Goal: Task Accomplishment & Management: Manage account settings

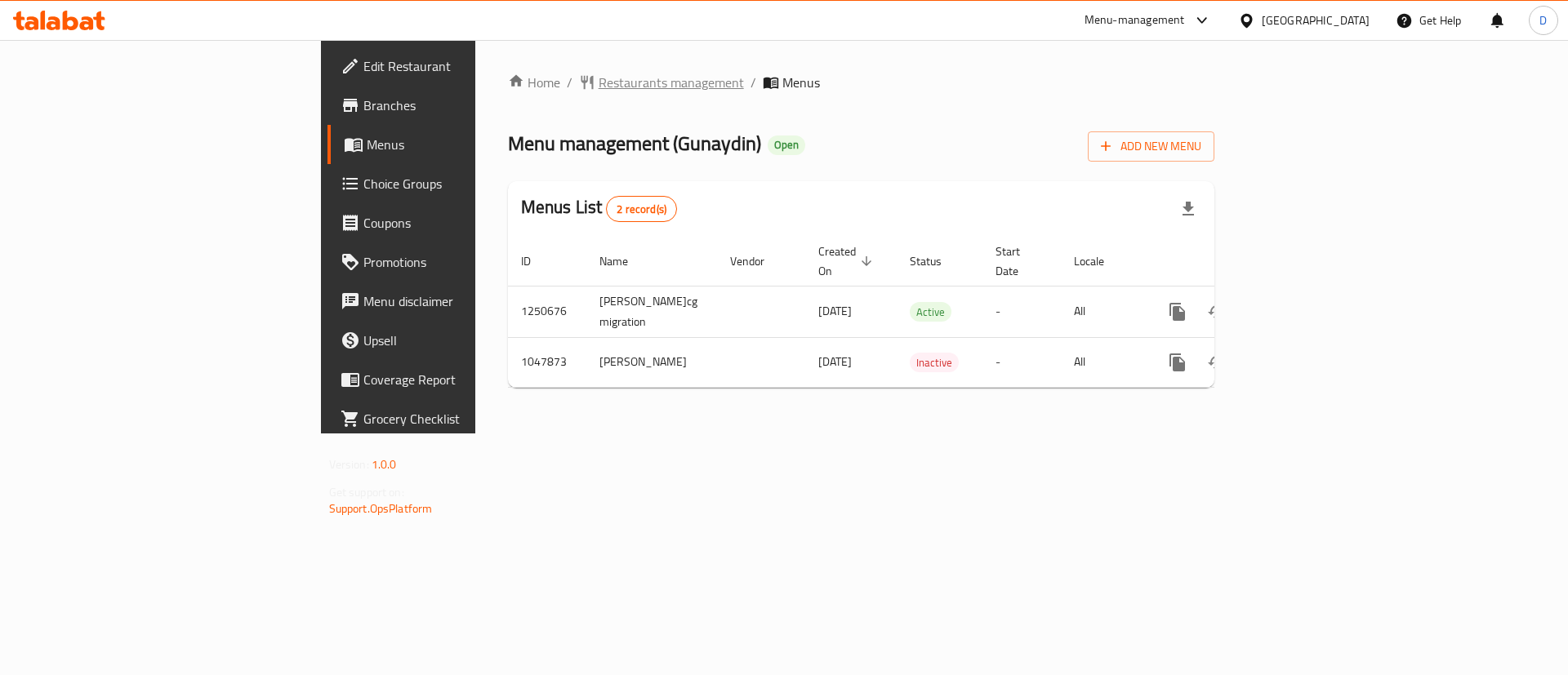
click at [599, 81] on span "Restaurants management" at bounding box center [672, 83] width 146 height 20
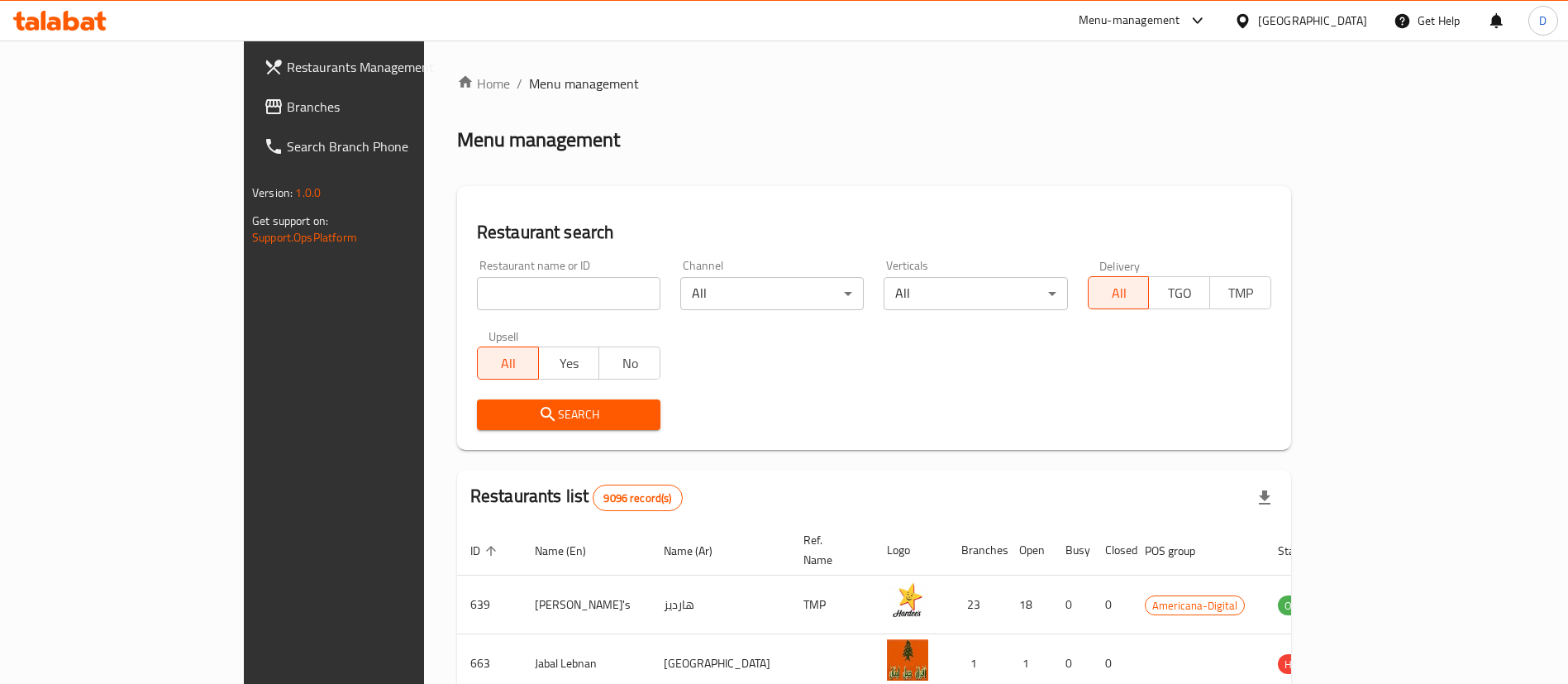
click at [541, 277] on div "Restaurant name or ID Restaurant name or ID" at bounding box center [568, 285] width 183 height 51
click at [554, 282] on input "search" at bounding box center [568, 294] width 183 height 33
type input "gunaydin"
click button "Search" at bounding box center [568, 414] width 183 height 30
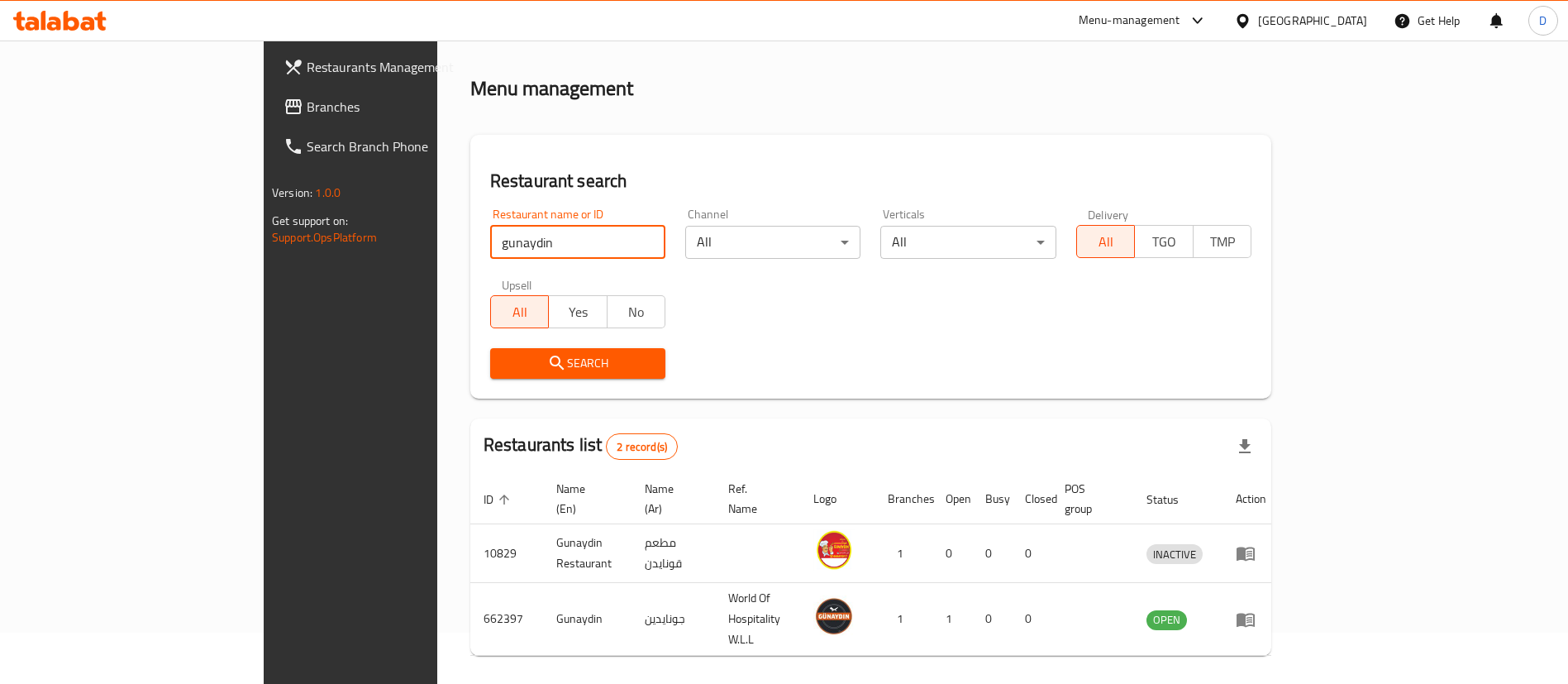
scroll to position [80, 0]
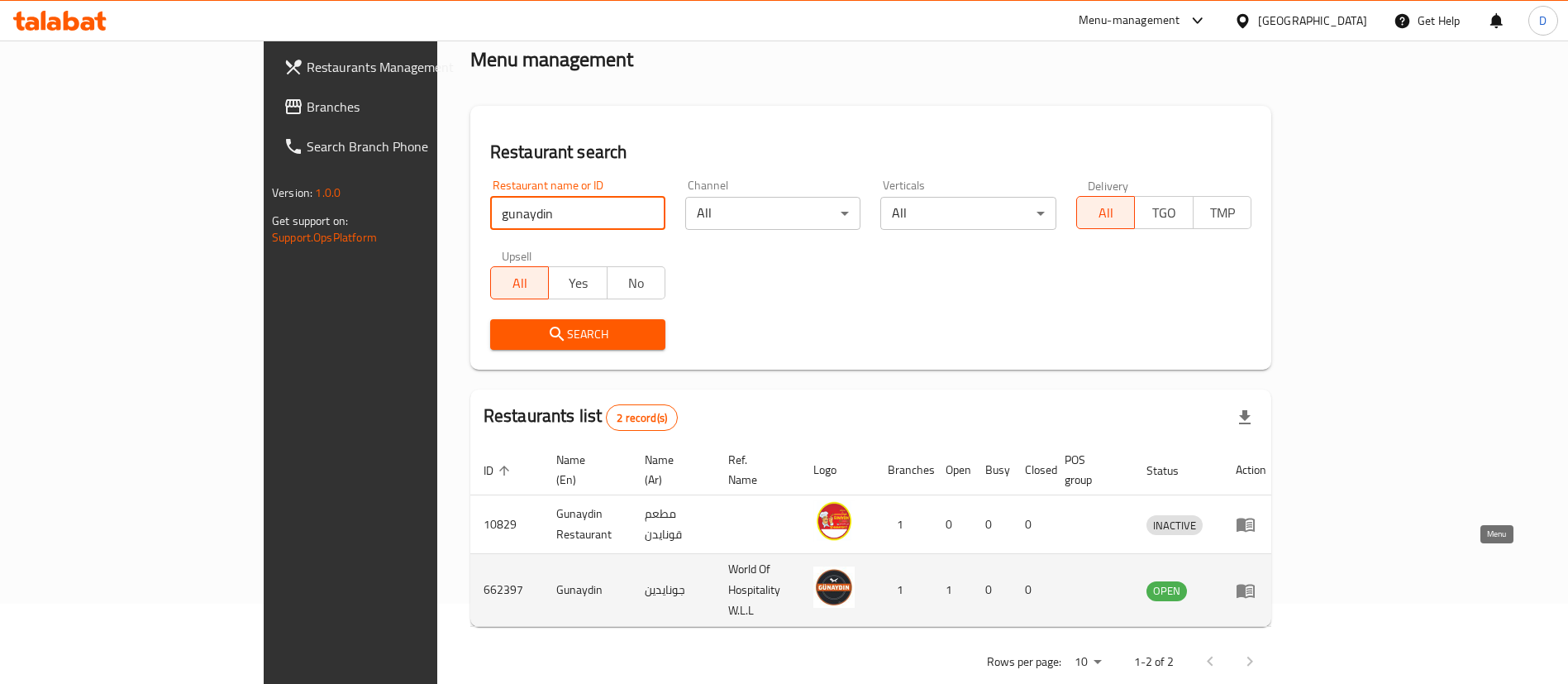
click at [1255, 584] on icon "enhanced table" at bounding box center [1246, 590] width 18 height 14
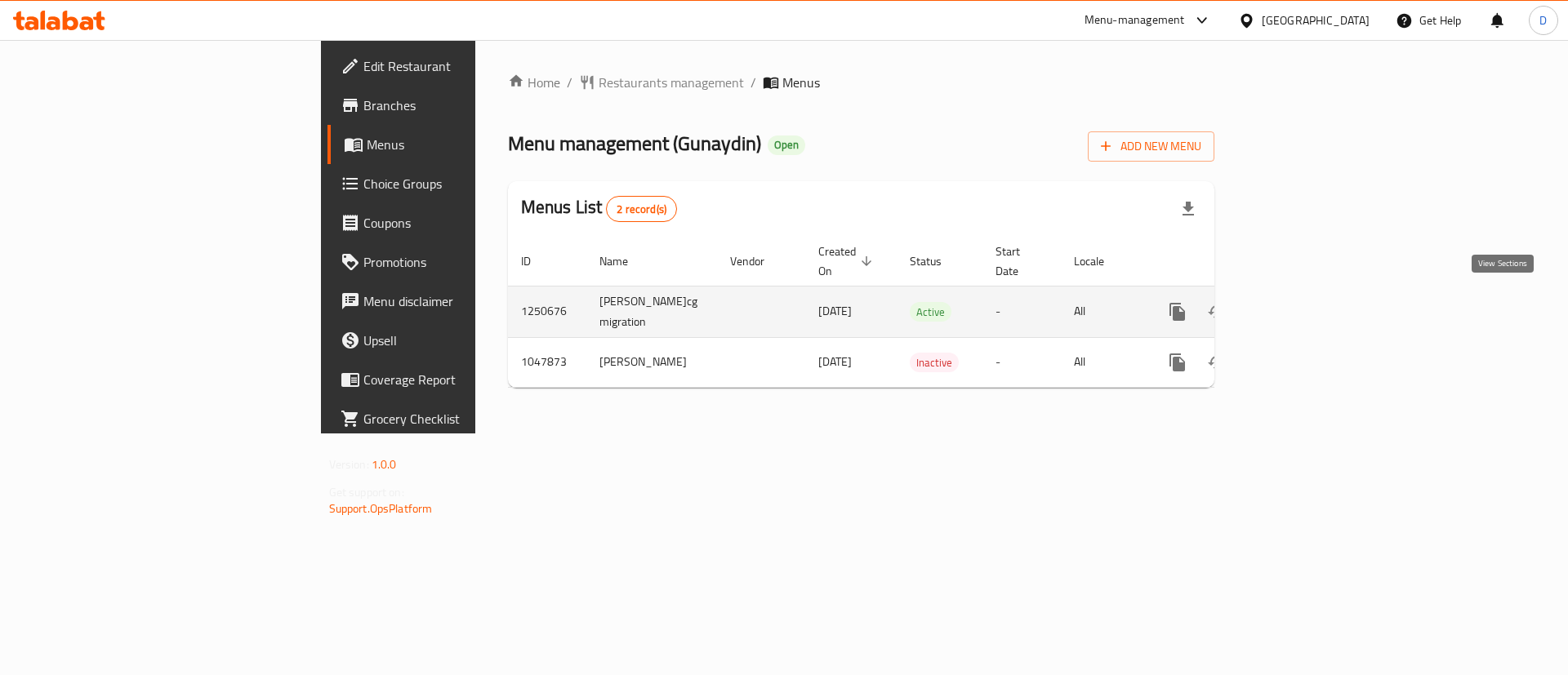
click at [1302, 307] on icon "enhanced table" at bounding box center [1295, 312] width 15 height 15
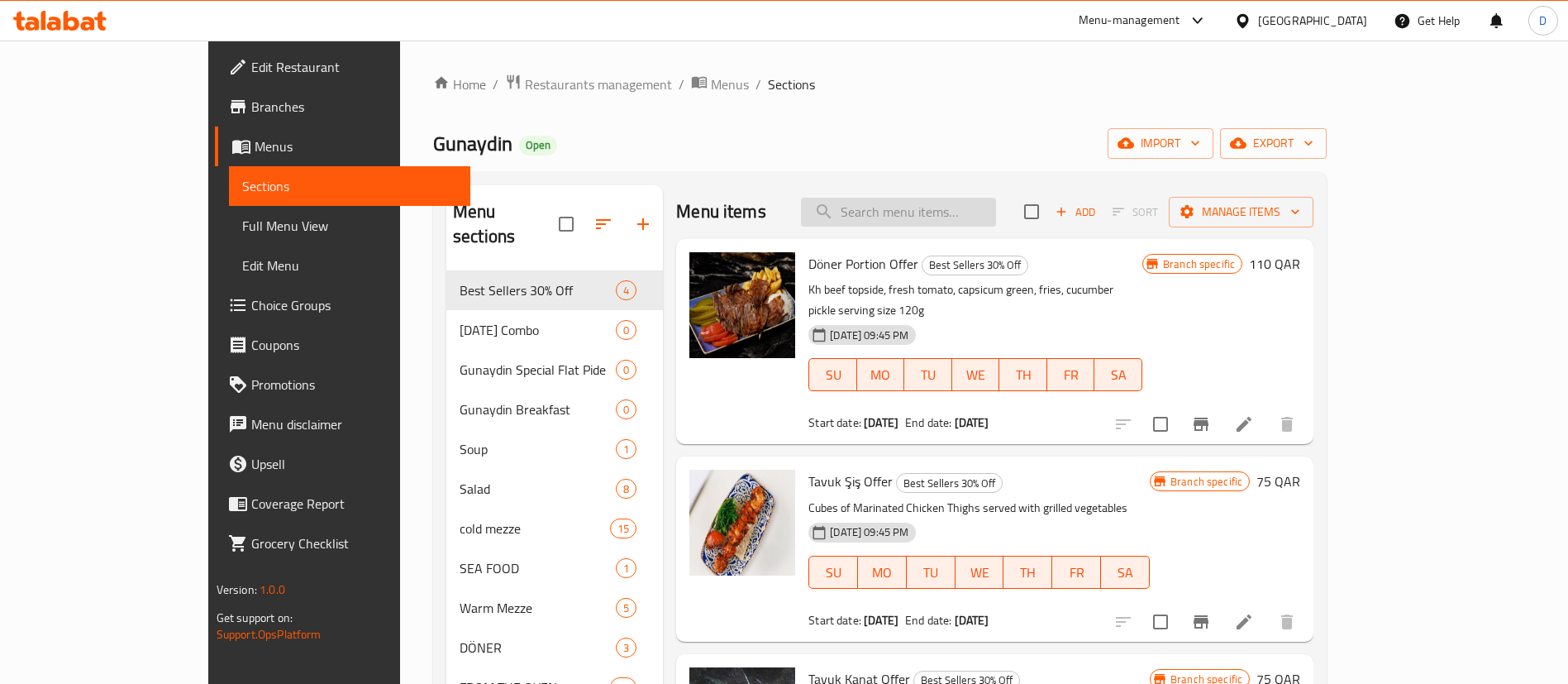
click at [970, 206] on input "search" at bounding box center [898, 211] width 195 height 29
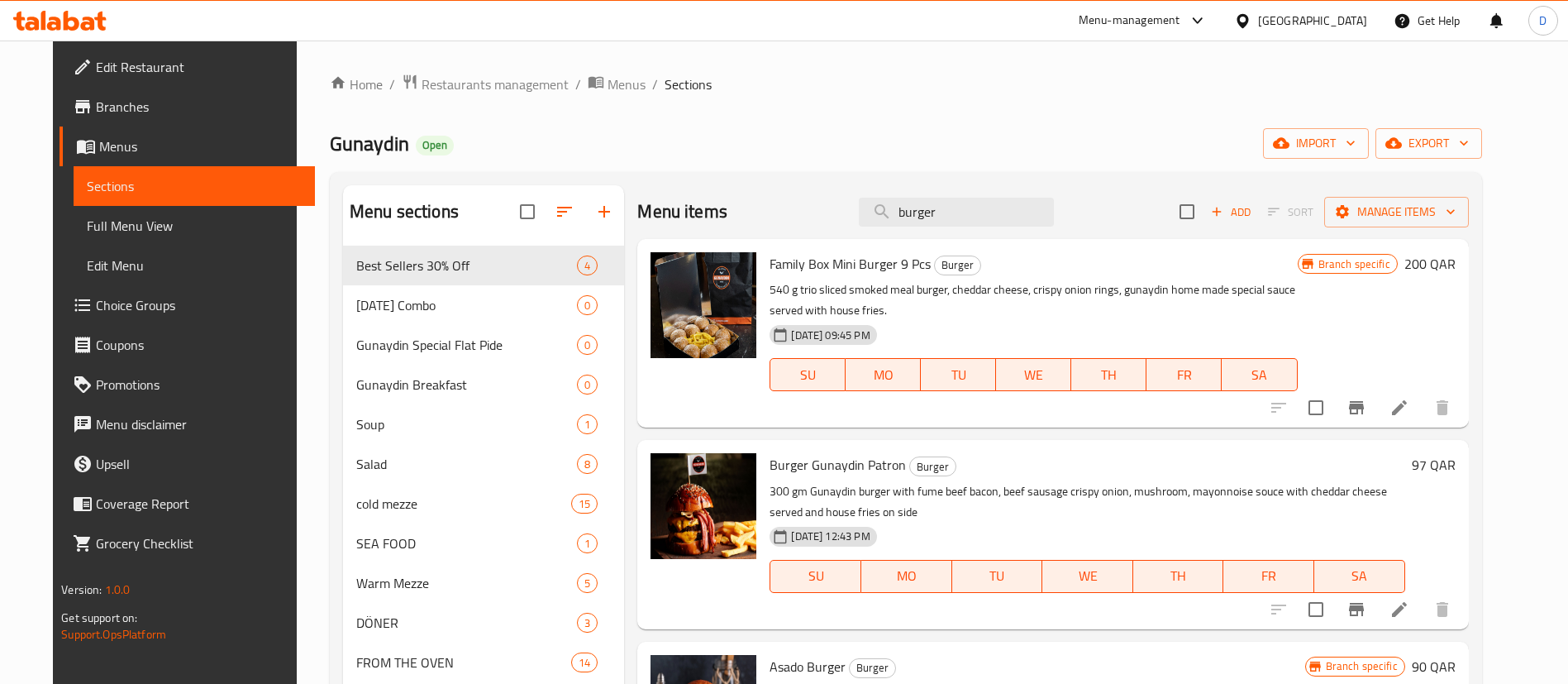
drag, startPoint x: 997, startPoint y: 207, endPoint x: 848, endPoint y: 212, distance: 149.1
click at [848, 212] on div "Menu items burger Add Sort Manage items" at bounding box center [1053, 212] width 831 height 53
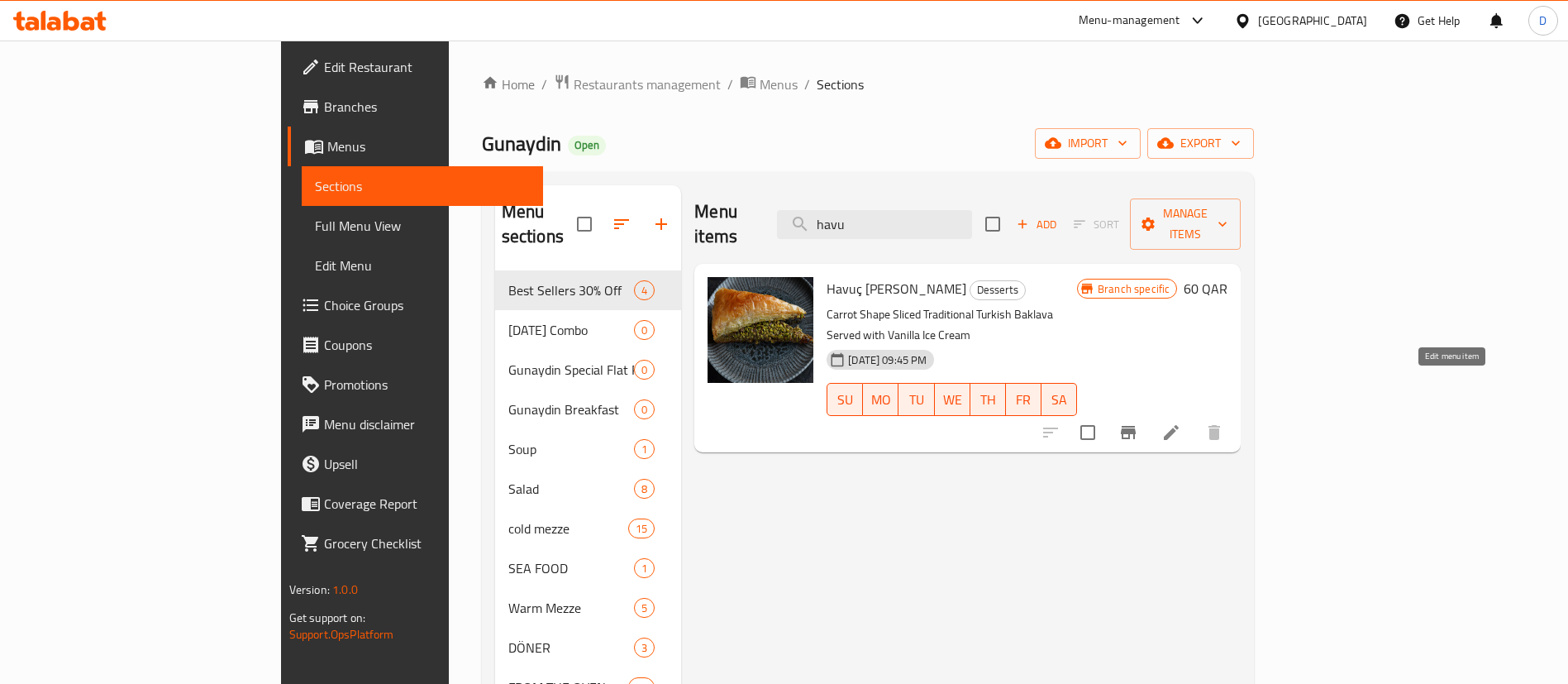
type input "havu"
click at [1181, 423] on icon at bounding box center [1172, 433] width 20 height 20
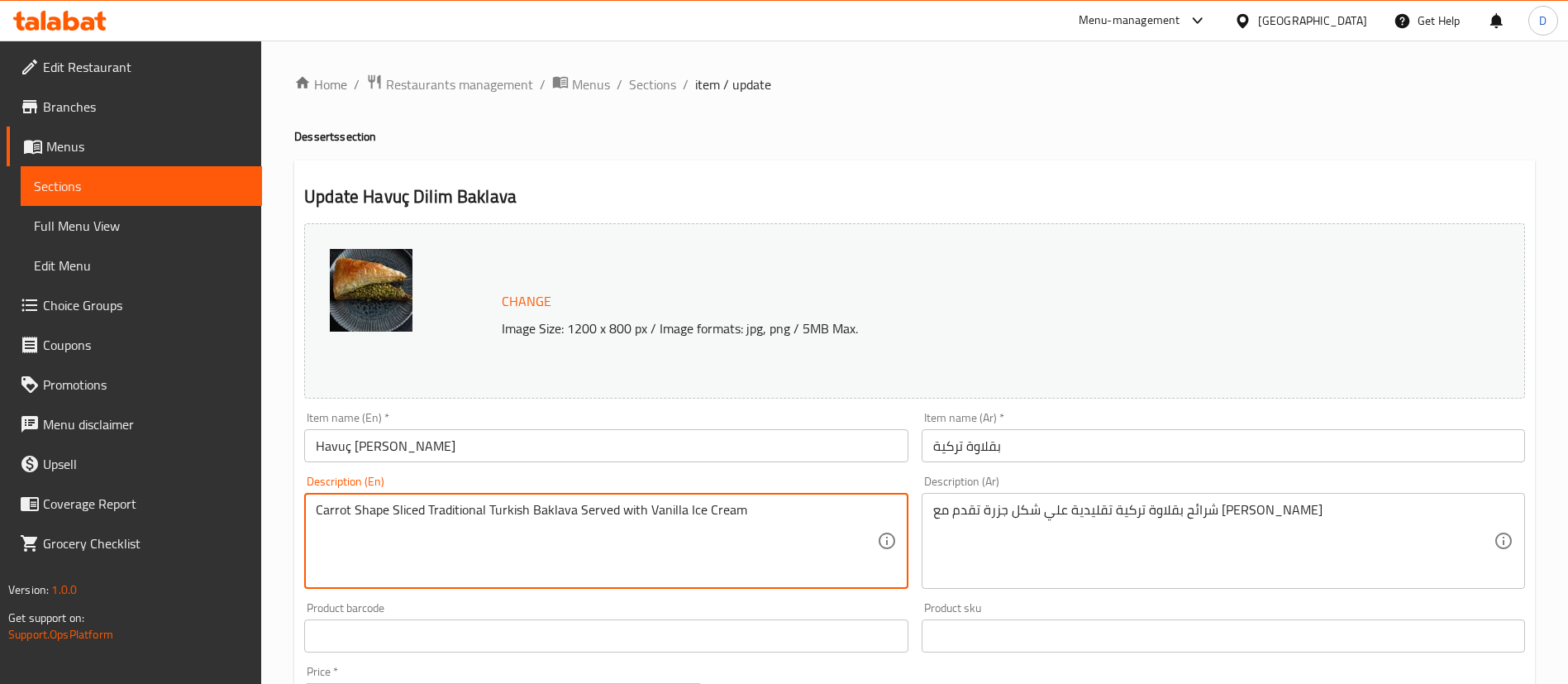
drag, startPoint x: 756, startPoint y: 512, endPoint x: 572, endPoint y: 503, distance: 184.2
click at [578, 506] on textarea "Carrot Shape Sliced Traditional Turkish Baklava Served with Vanilla Ice Cream" at bounding box center [596, 541] width 560 height 78
drag, startPoint x: 610, startPoint y: 510, endPoint x: 503, endPoint y: 534, distance: 109.7
click at [501, 538] on textarea "Carrot Shape Sliced Traditional Turkish Baklava Served with Vanilla Ice Cream" at bounding box center [596, 541] width 560 height 78
drag, startPoint x: 782, startPoint y: 517, endPoint x: 576, endPoint y: 521, distance: 206.0
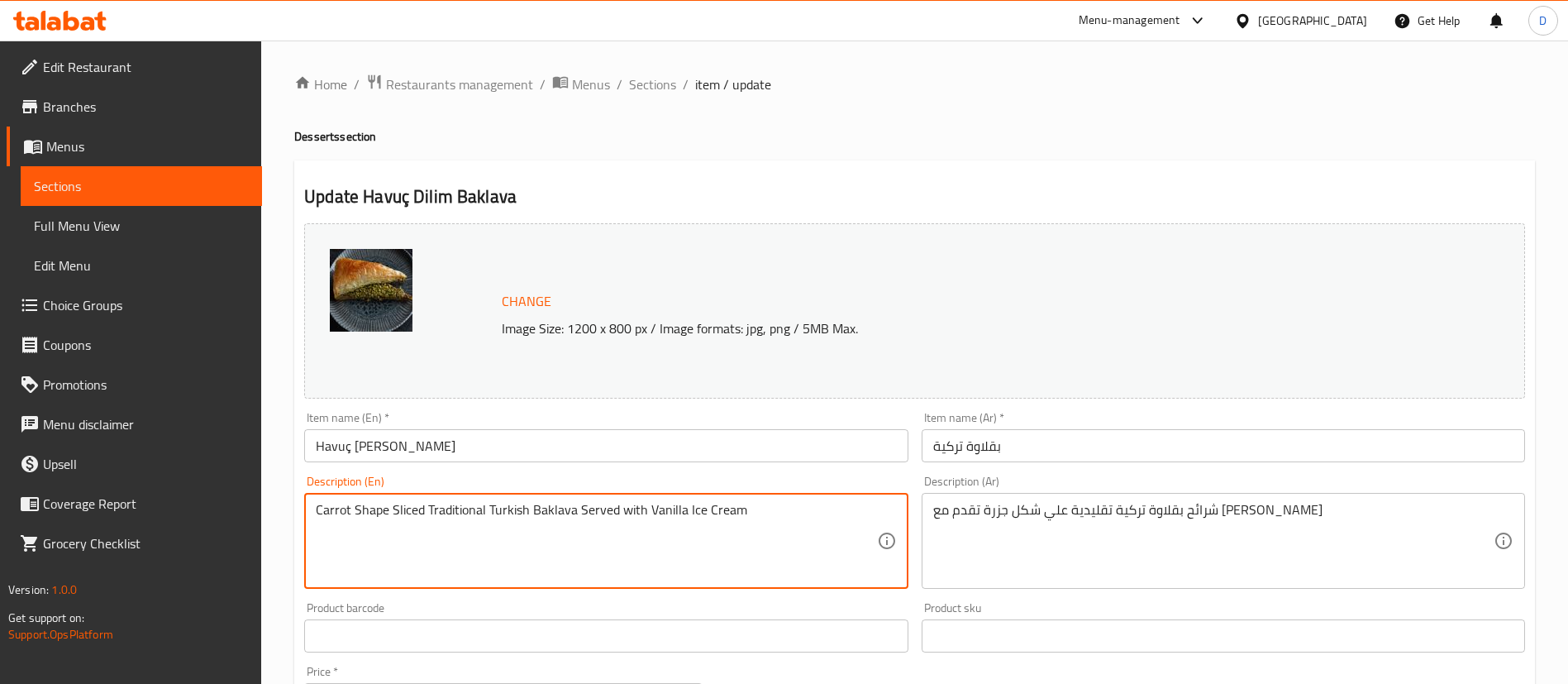
click at [576, 521] on textarea "Carrot Shape Sliced Traditional Turkish Baklava Served with Vanilla Ice Cream" at bounding box center [596, 541] width 560 height 78
type textarea "Carrot Shape Sliced Traditional Turkish Baklava"
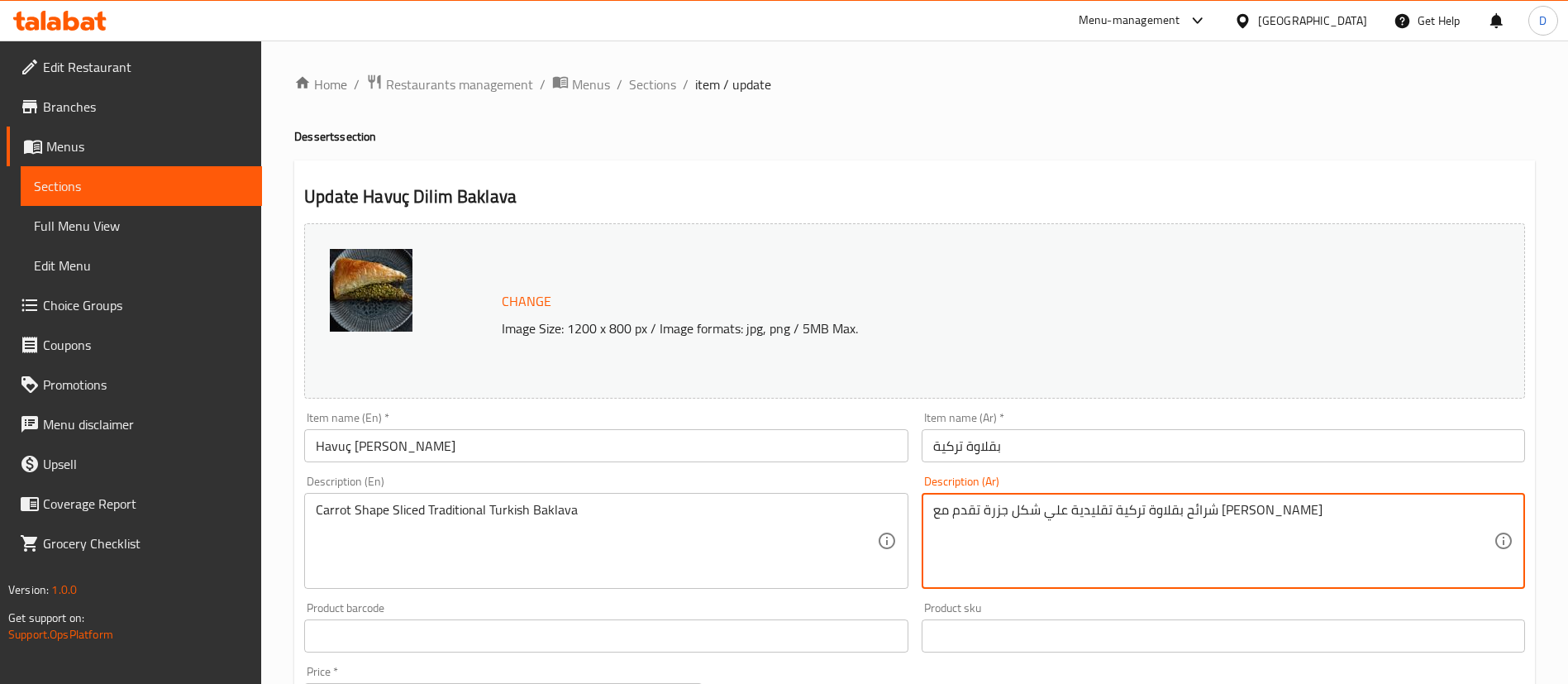
paste textarea "000105201"
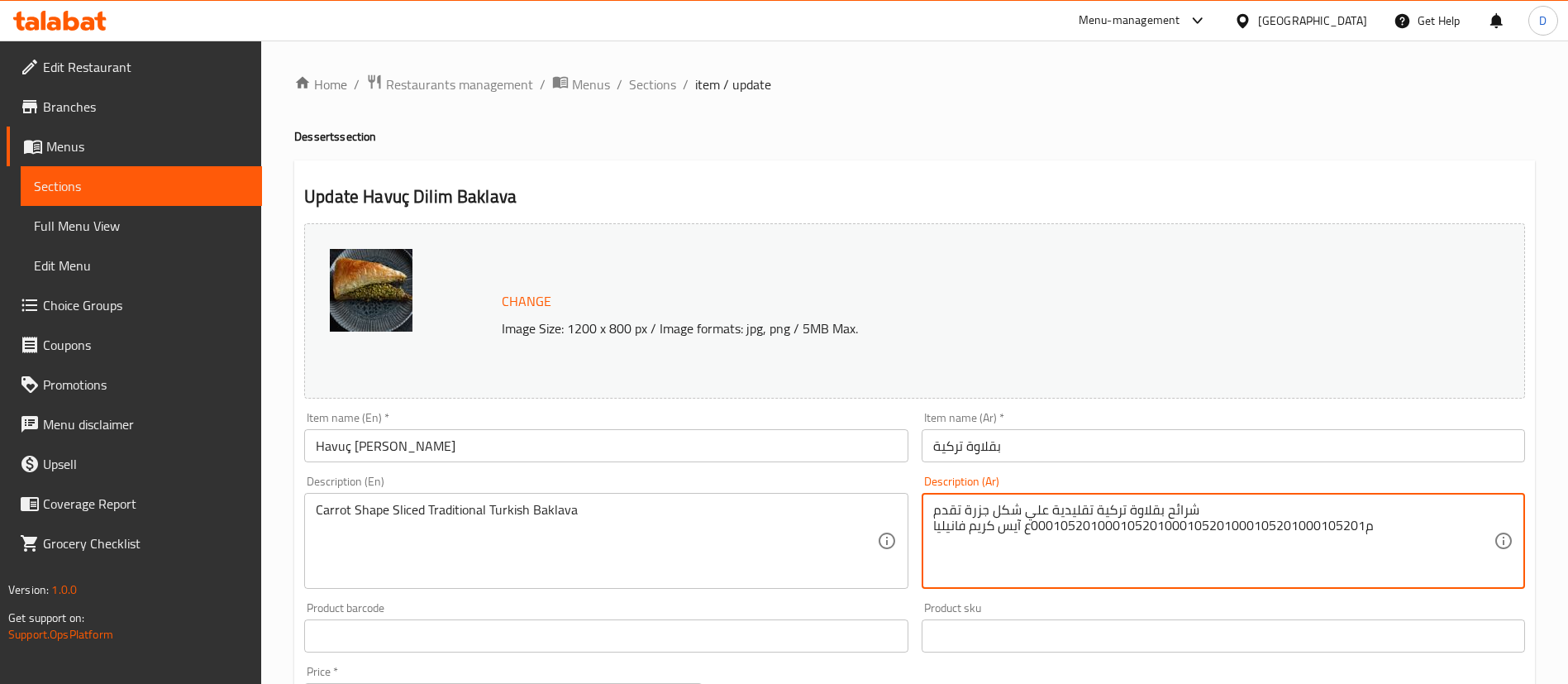
paste textarea "000105201"
type textarea "شرائح بقلاوة تركية تقليدية علي شكل جزرة تقدم مع آيس كريم فانيليا"
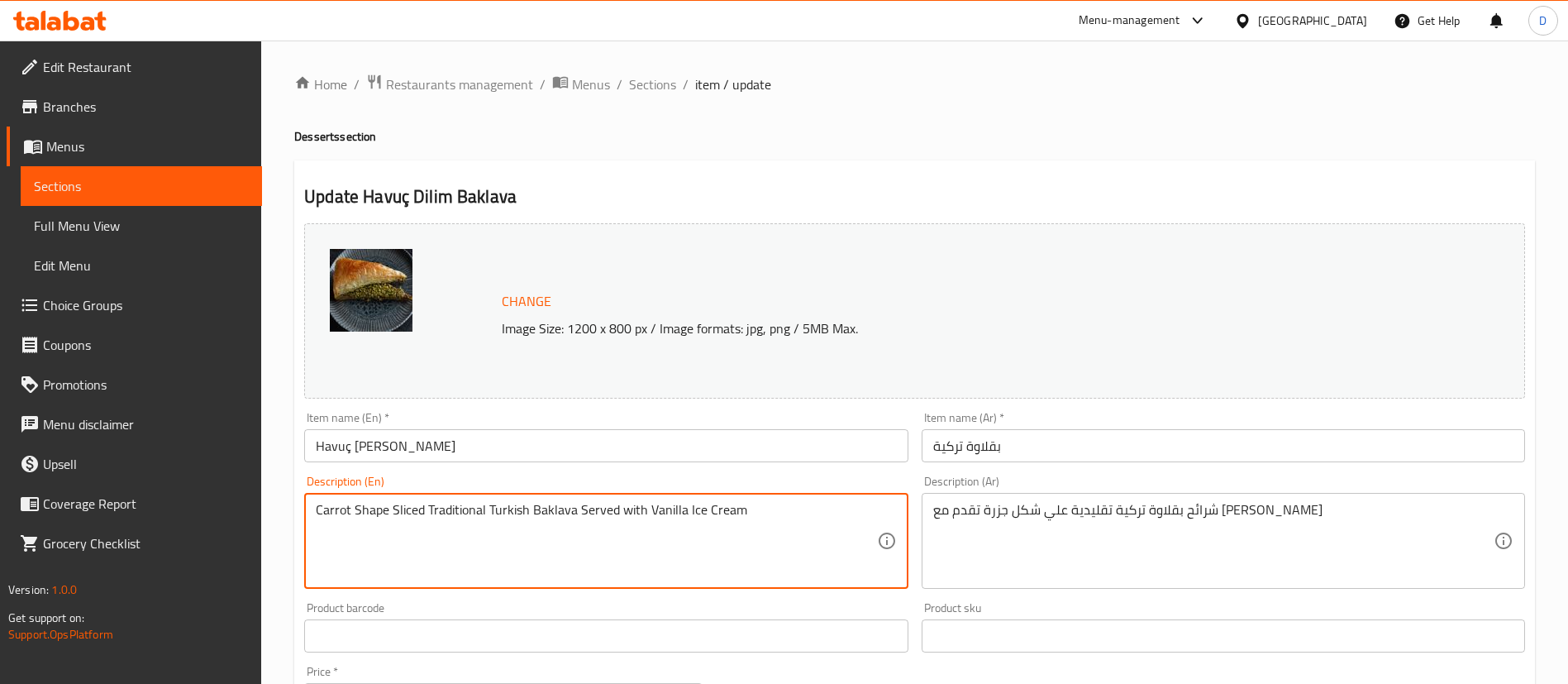
type textarea "Carrot Shape Sliced Traditional Turkish Baklava Served with Vanilla Ice Cream"
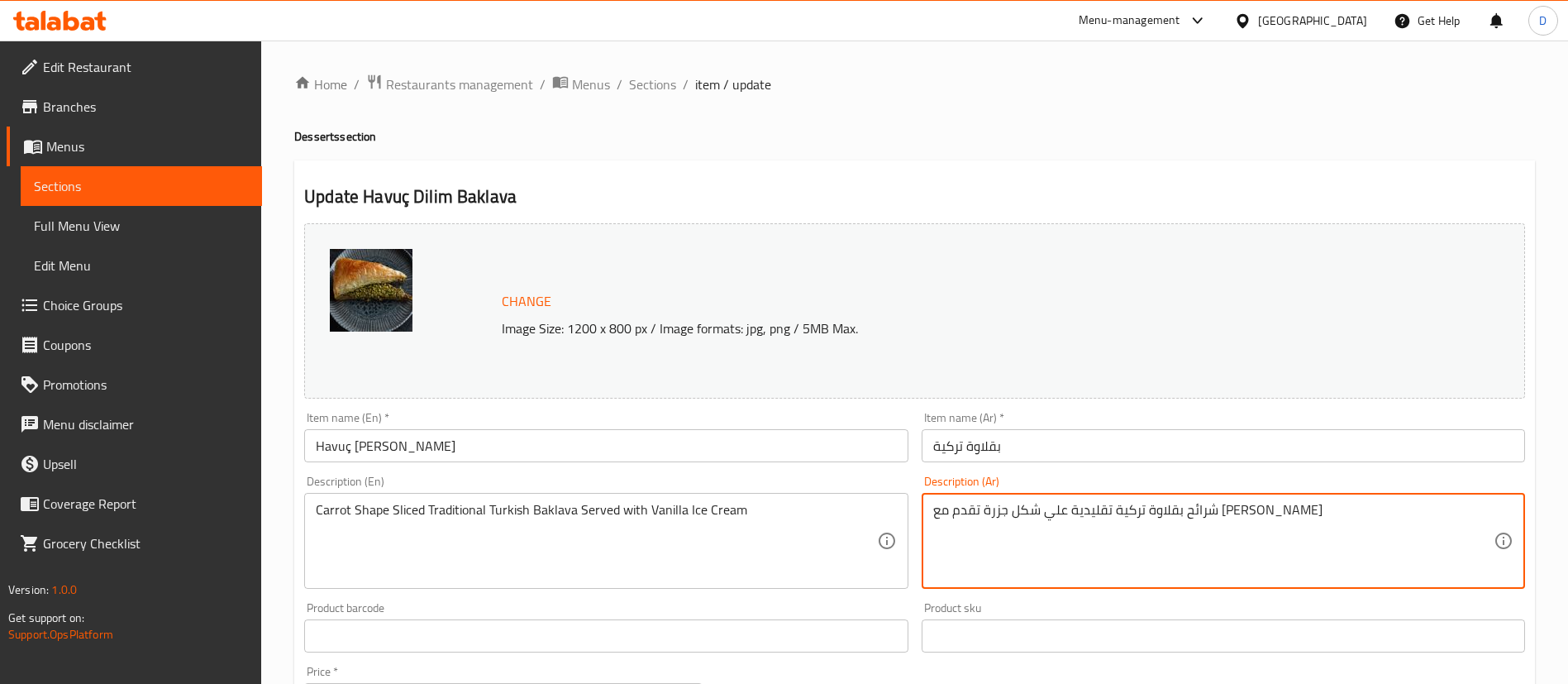
drag, startPoint x: 1073, startPoint y: 511, endPoint x: 932, endPoint y: 516, distance: 141.1
type textarea "شرائح بقلاوة تركية تقليدية علي شكل جزرة"
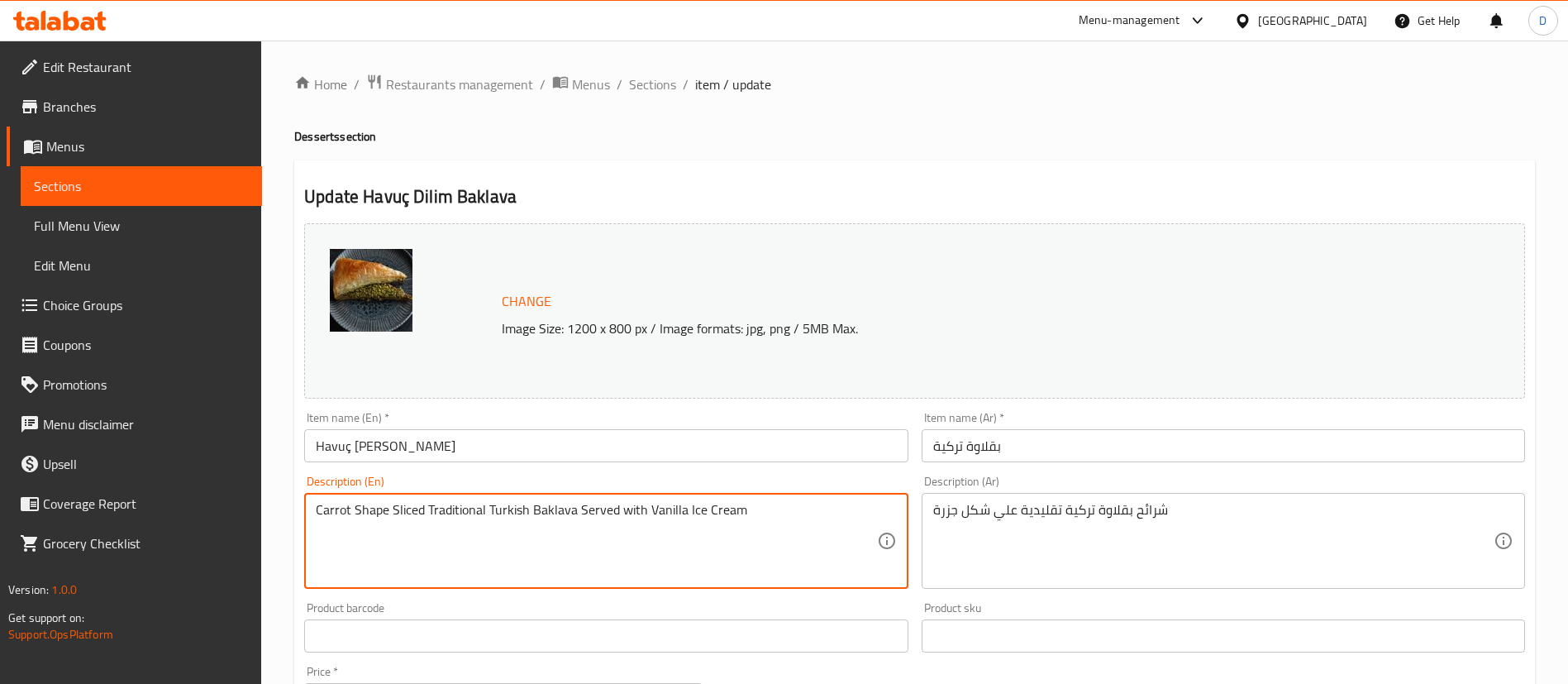
drag, startPoint x: 568, startPoint y: 510, endPoint x: 731, endPoint y: 540, distance: 165.7
click at [620, 576] on textarea "Carrot Shape Sliced Traditional Turkish Baklava Served with Vanilla Ice Cream" at bounding box center [596, 541] width 560 height 78
drag, startPoint x: 572, startPoint y: 509, endPoint x: 745, endPoint y: 531, distance: 174.4
click at [745, 531] on textarea "Carrot Shape Sliced Traditional Turkish Baklava Served with Vanilla Ice Cream" at bounding box center [596, 541] width 560 height 78
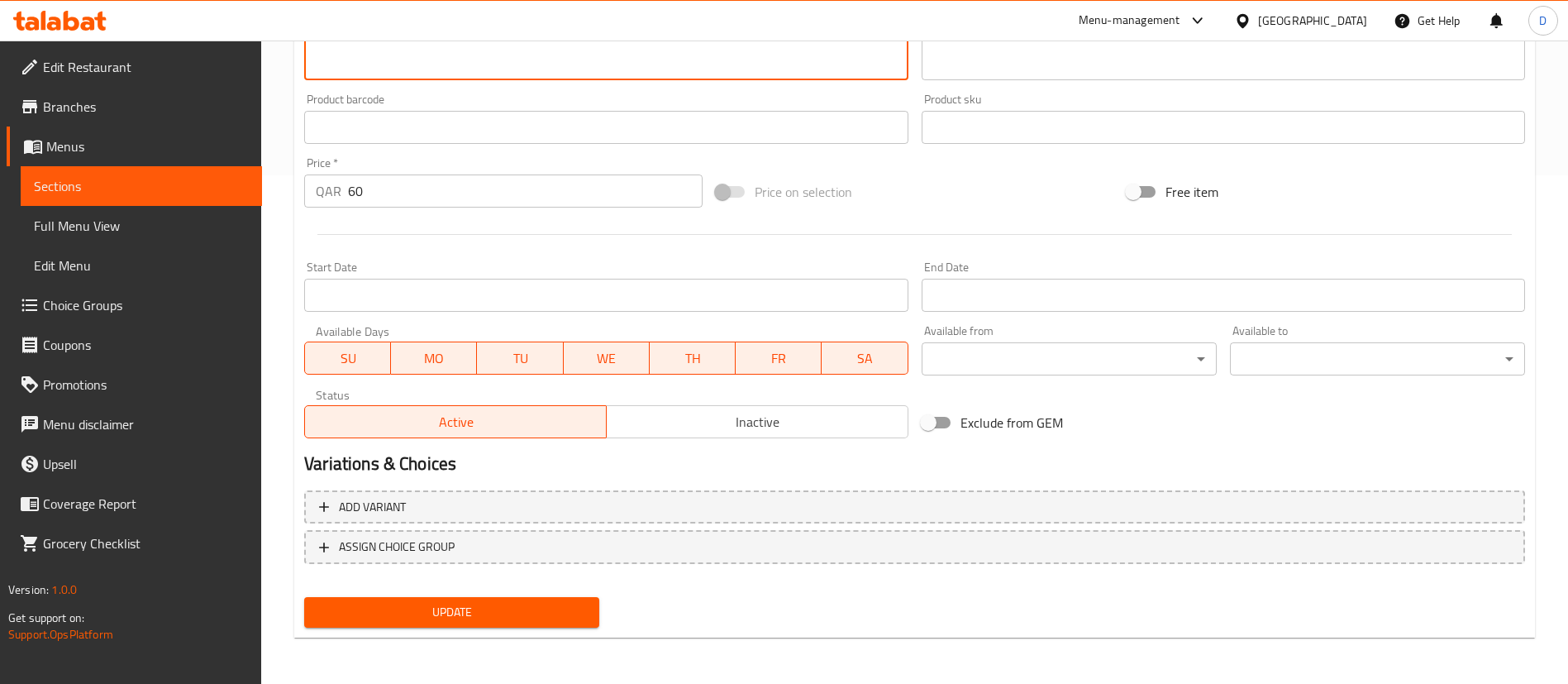
type textarea "Carrot Shape Sliced Traditional Turkish Baklava"
click at [456, 613] on span "Update" at bounding box center [452, 612] width 269 height 20
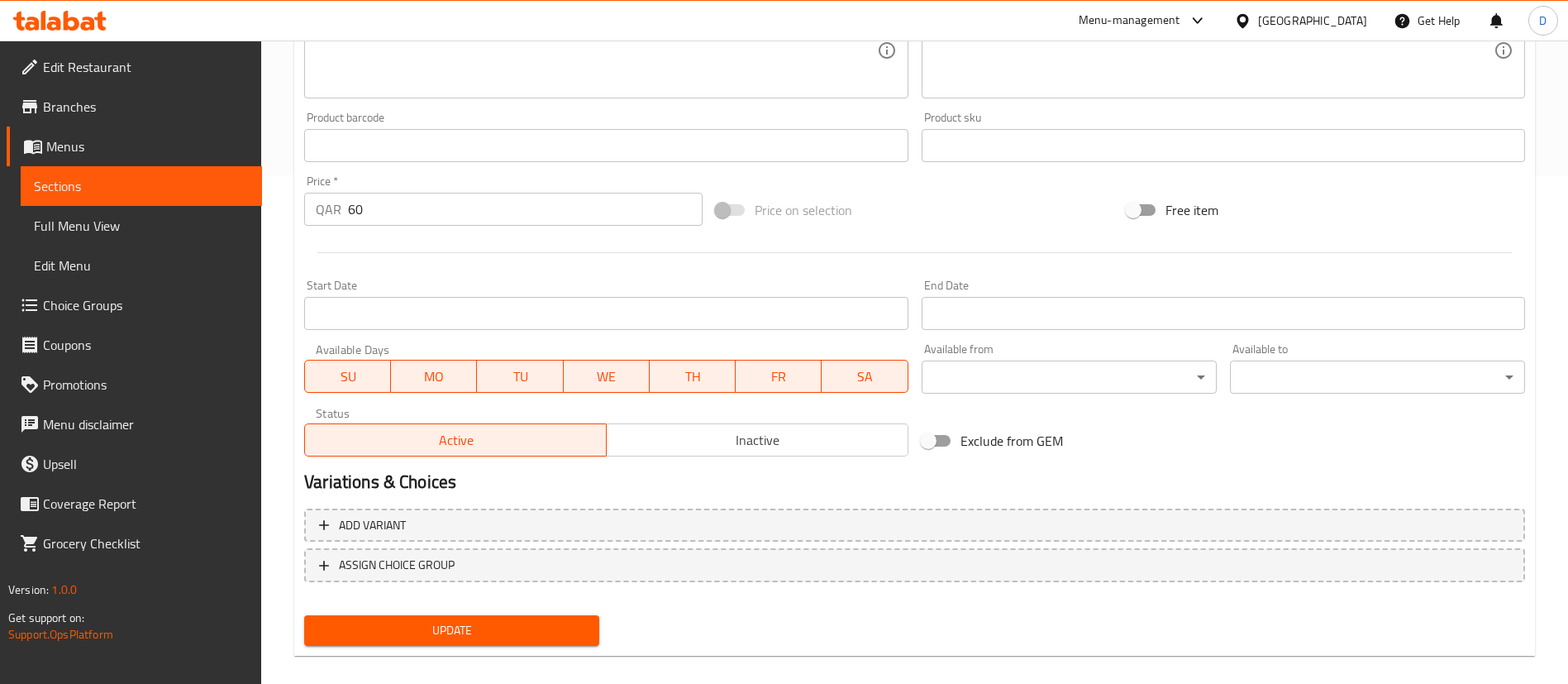
scroll to position [104, 0]
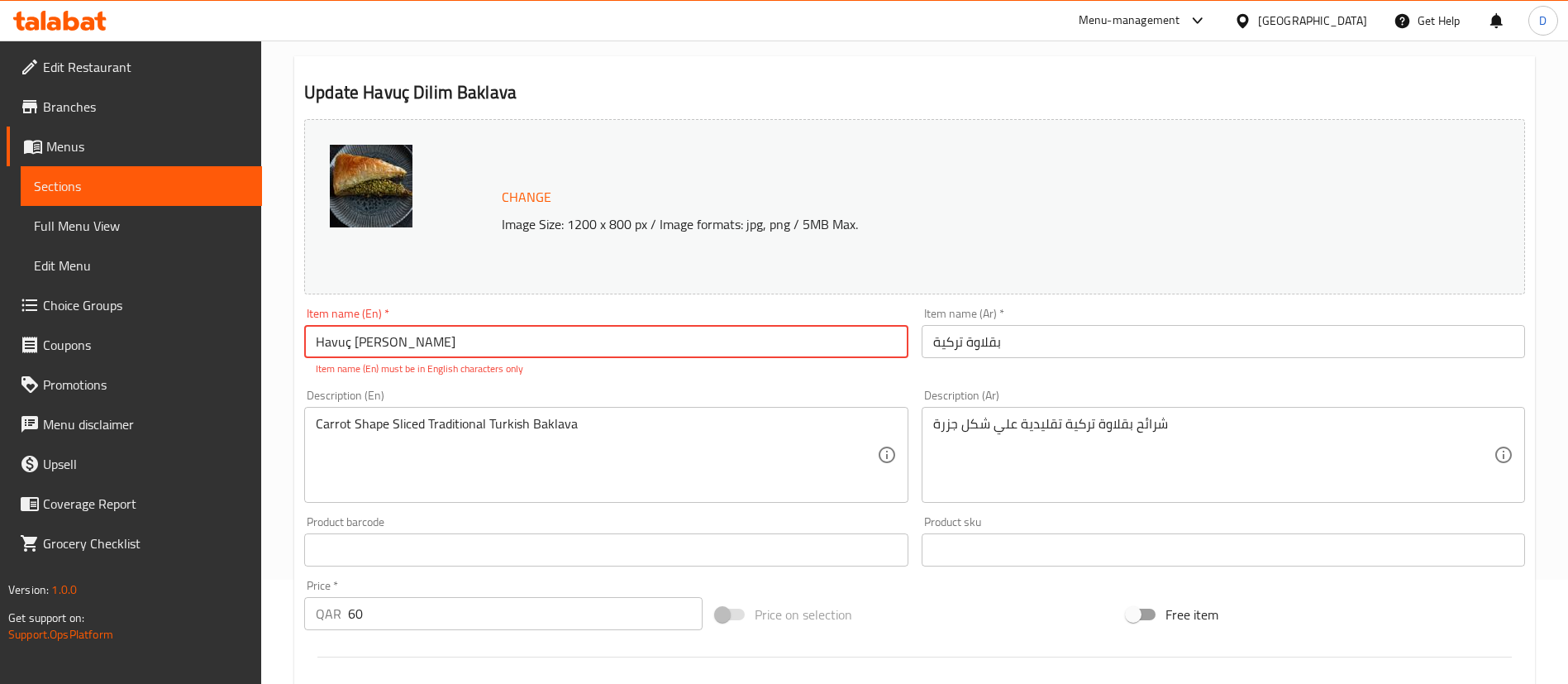
click at [514, 338] on input "Havuç Dilim Baklava" at bounding box center [605, 342] width 603 height 33
click at [353, 340] on input "Havuç Dilim Baklava" at bounding box center [605, 342] width 603 height 33
click at [346, 340] on input "Havuç Dilim Baklava" at bounding box center [605, 342] width 603 height 33
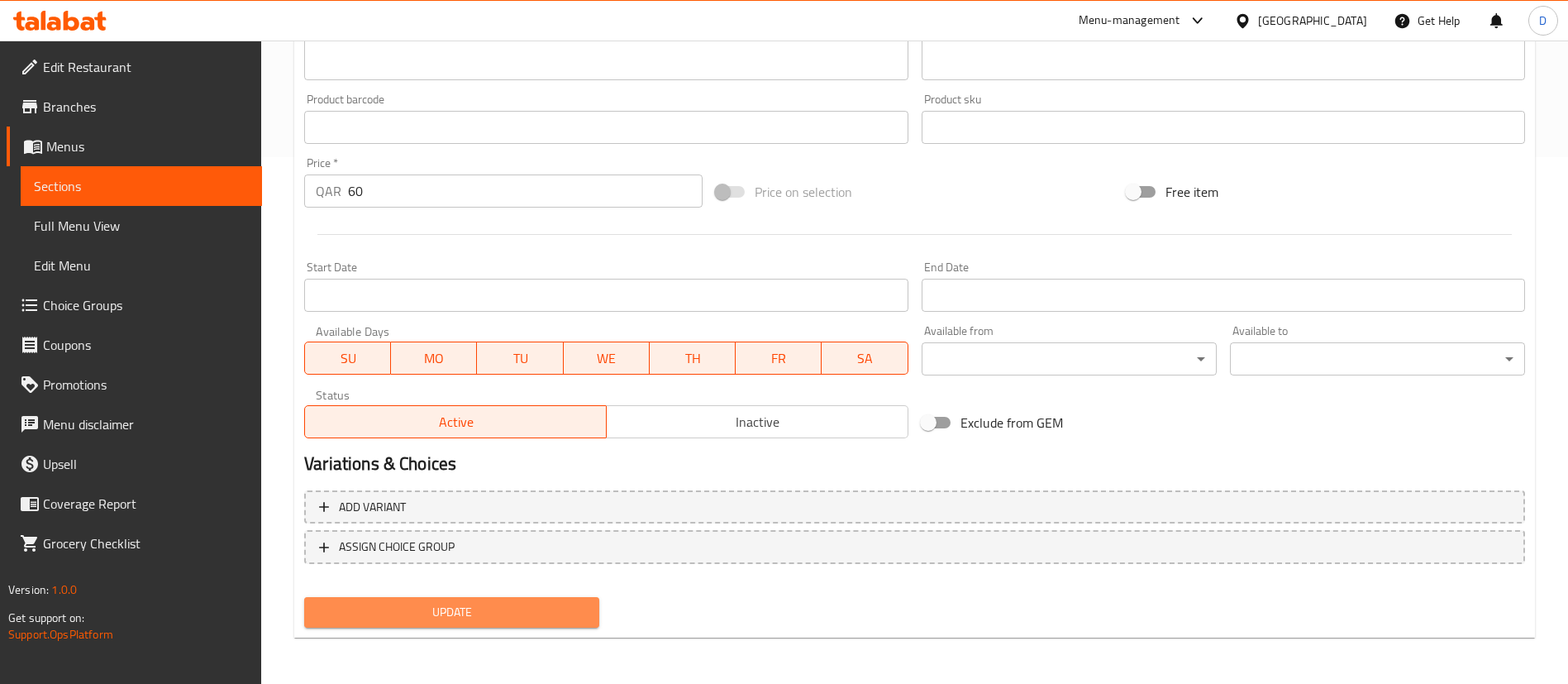
click at [551, 621] on span "Update" at bounding box center [452, 612] width 269 height 20
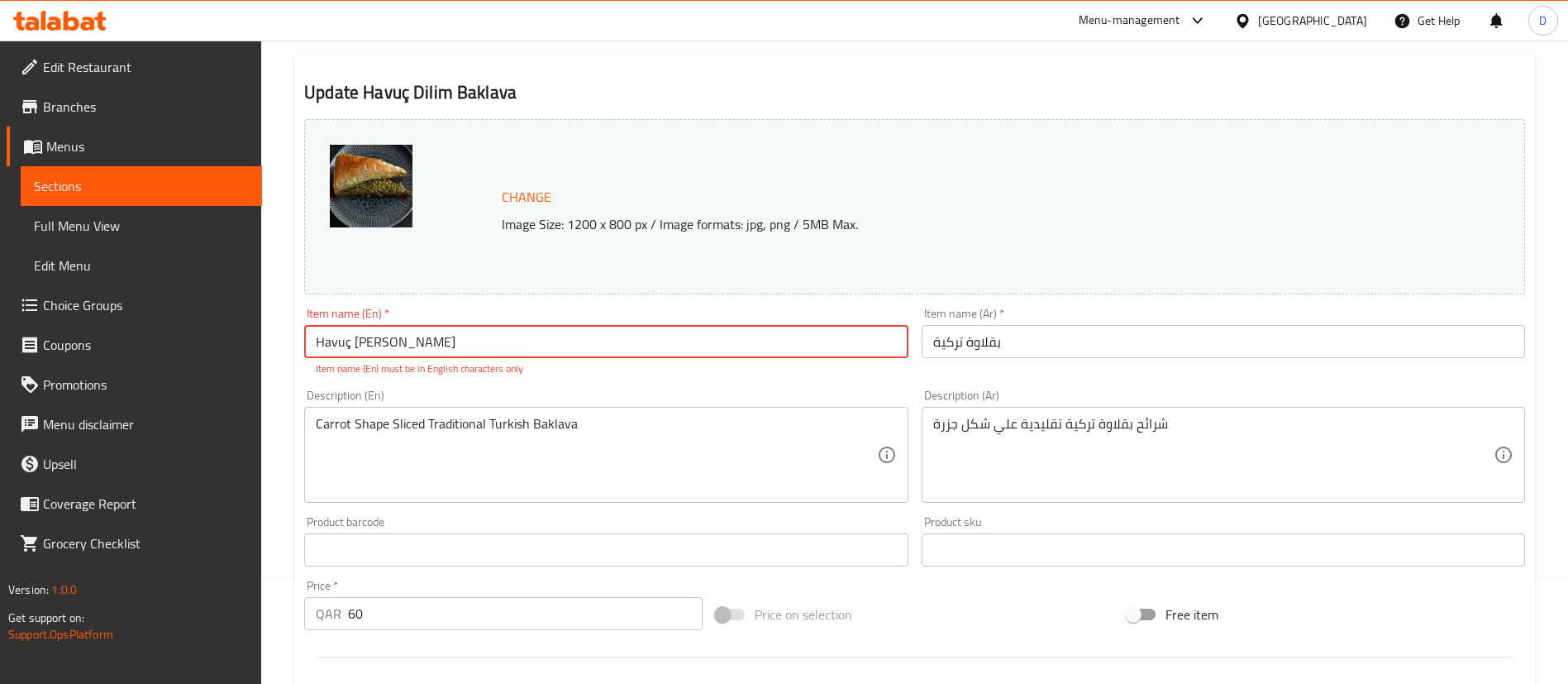
click at [349, 344] on input "Havuç Dilim Baklava" at bounding box center [605, 342] width 603 height 33
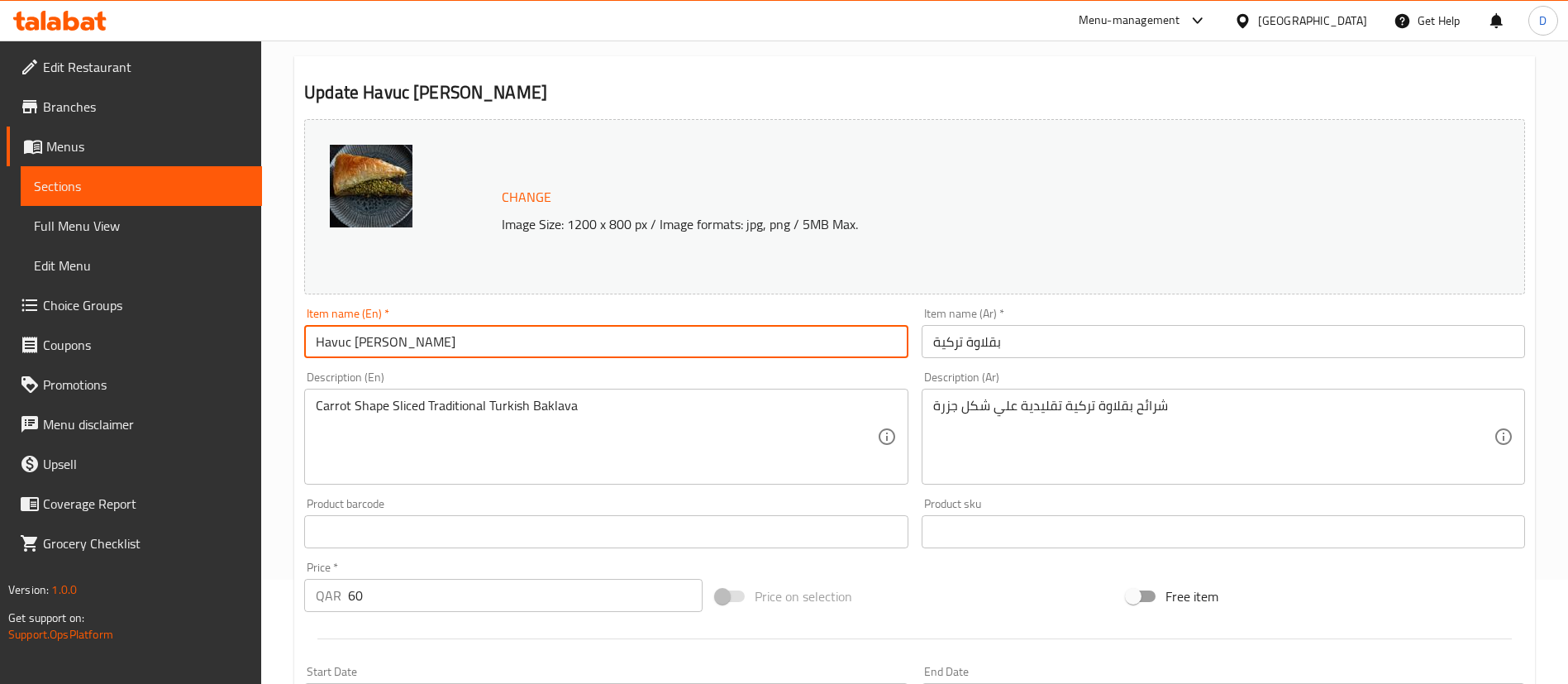
type input "Havuc Dilim Baklava"
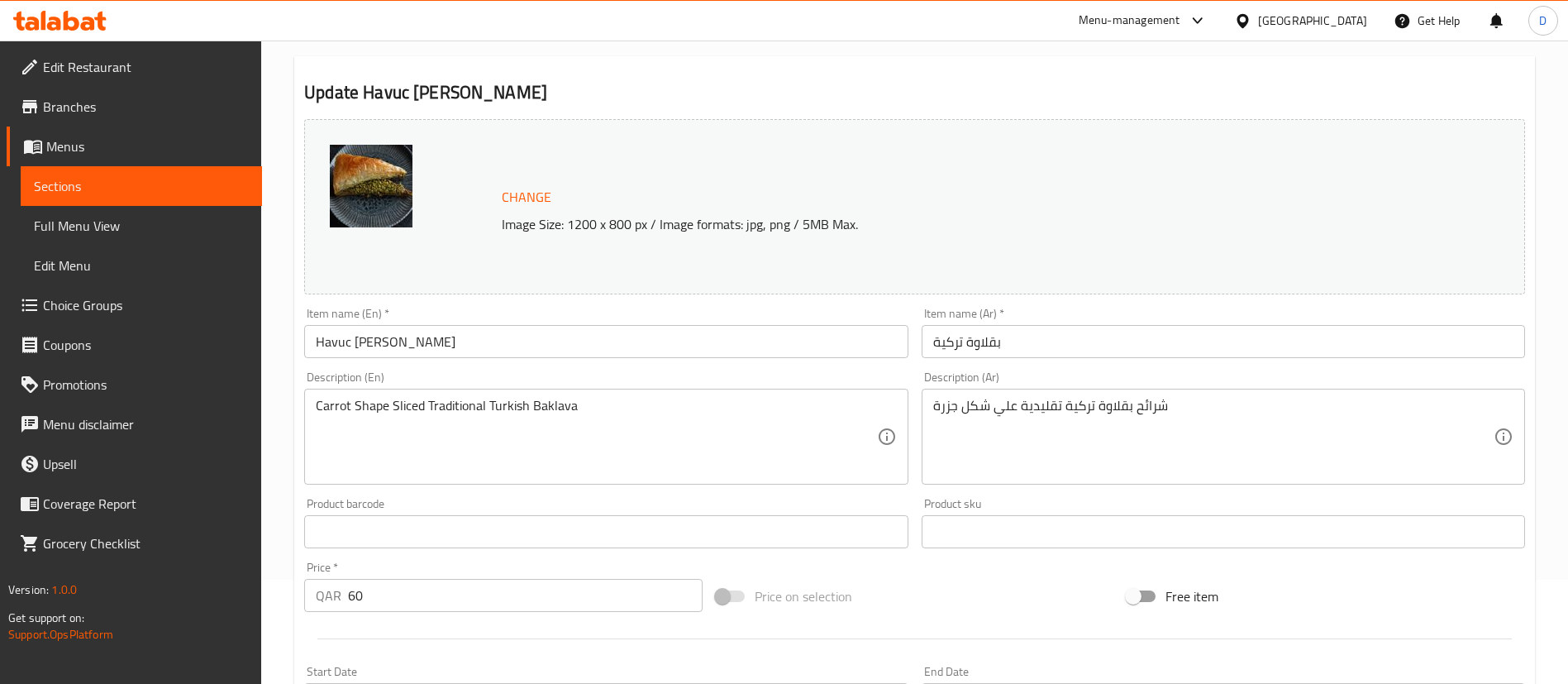
click at [495, 317] on div "Item name (En)   * Havuc Dilim Baklava Item name (En) *" at bounding box center [605, 333] width 603 height 51
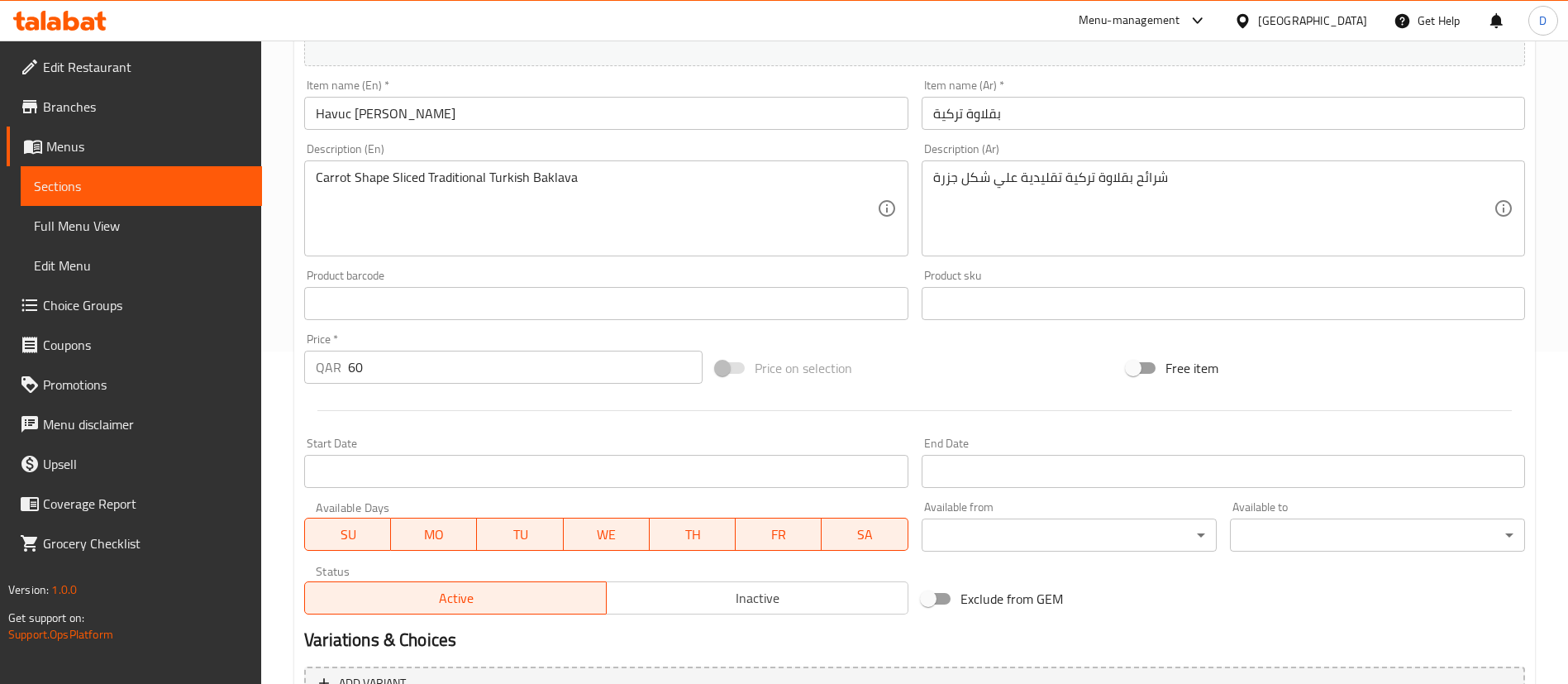
scroll to position [509, 0]
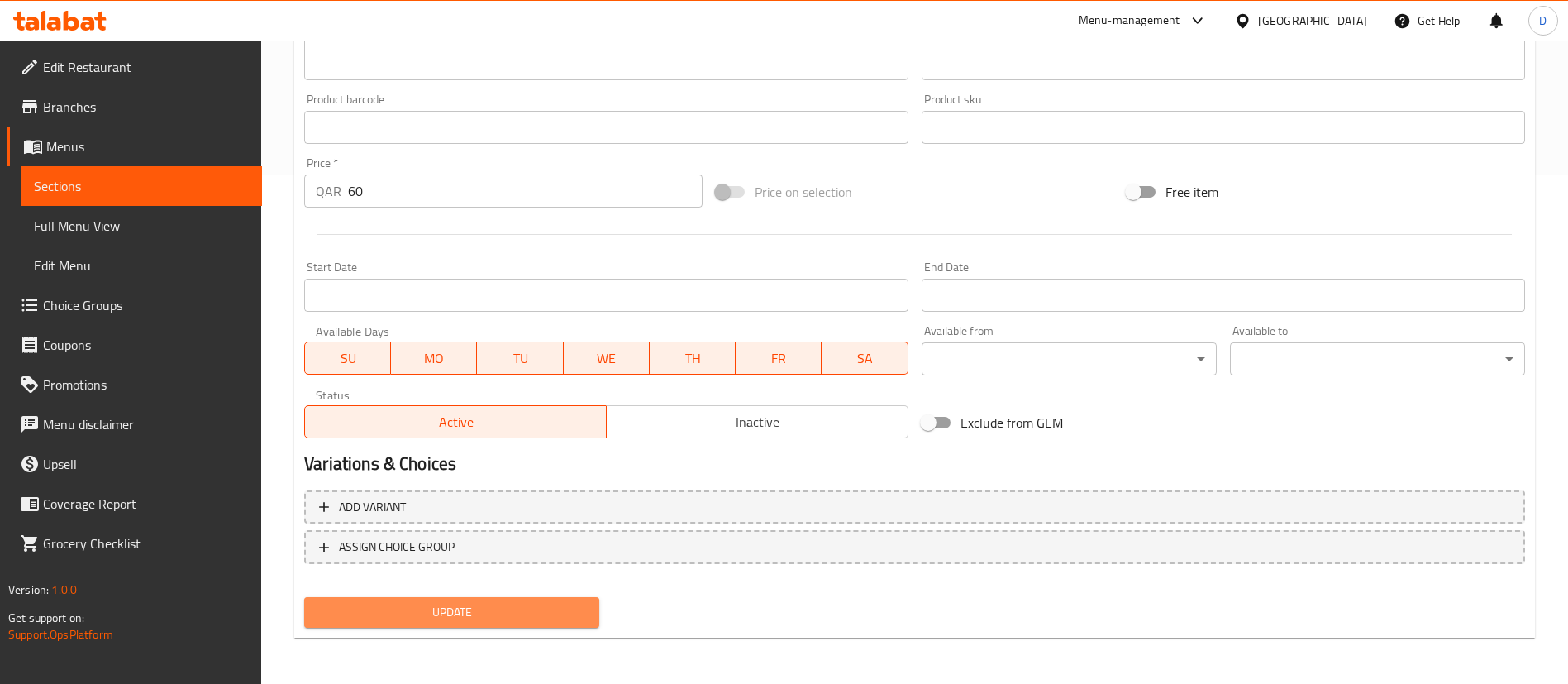
click at [494, 605] on span "Update" at bounding box center [452, 612] width 269 height 20
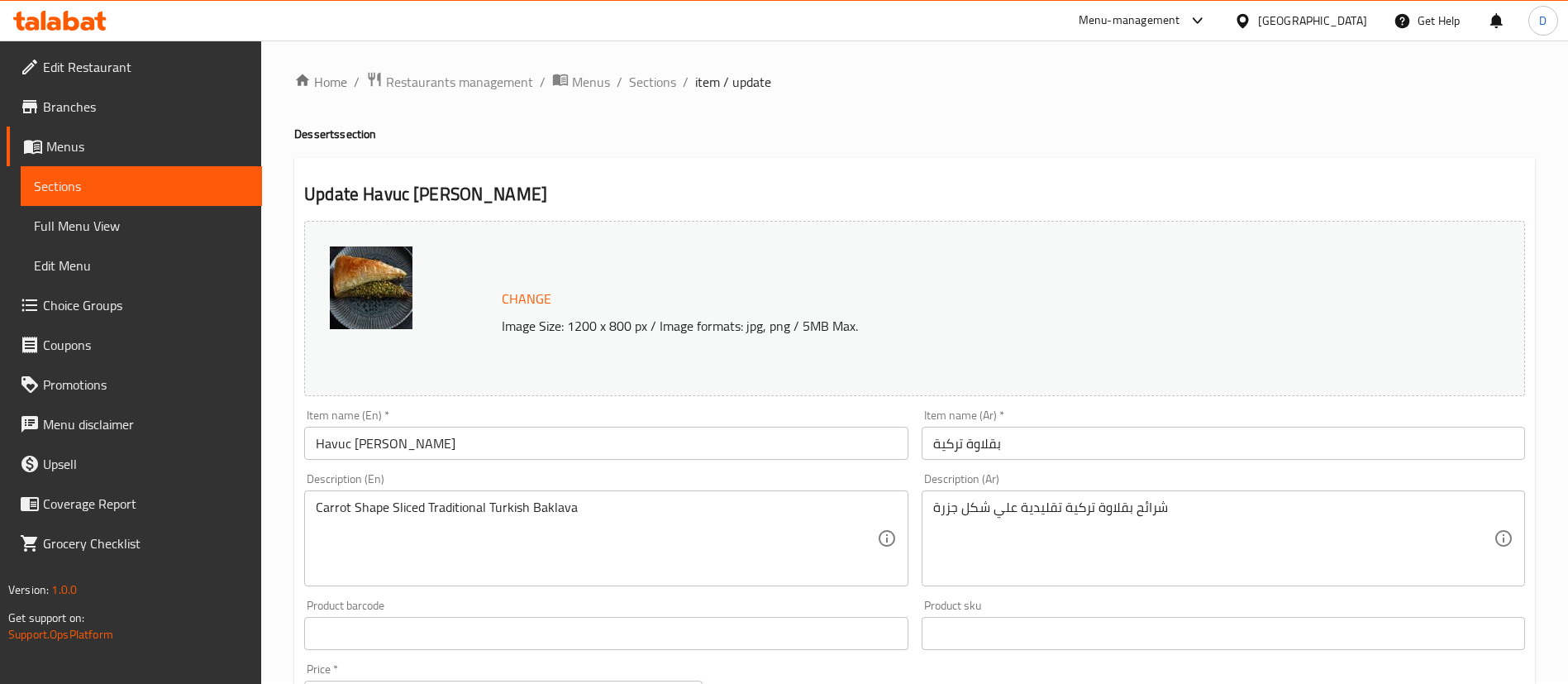
scroll to position [0, 0]
click at [647, 78] on span "Sections" at bounding box center [652, 85] width 47 height 20
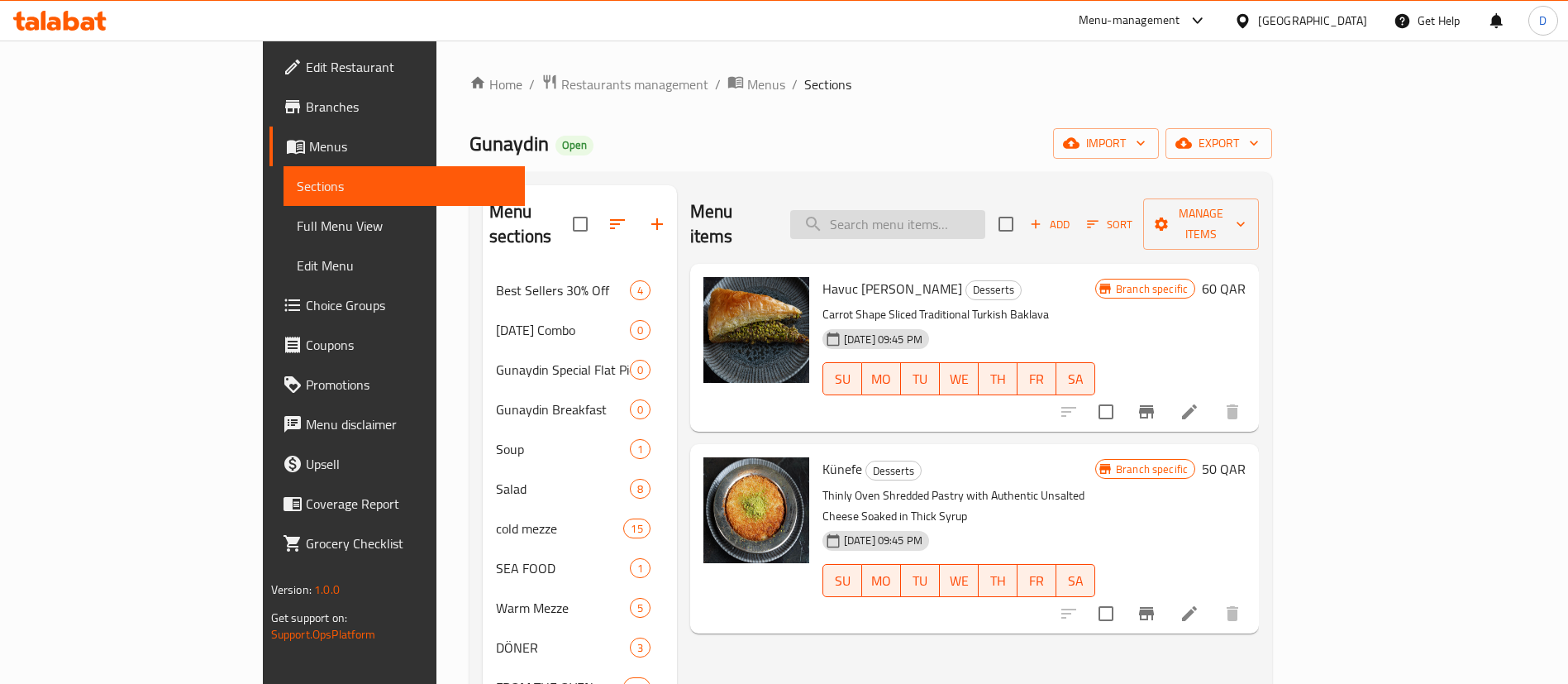
click at [954, 219] on input "search" at bounding box center [888, 224] width 195 height 29
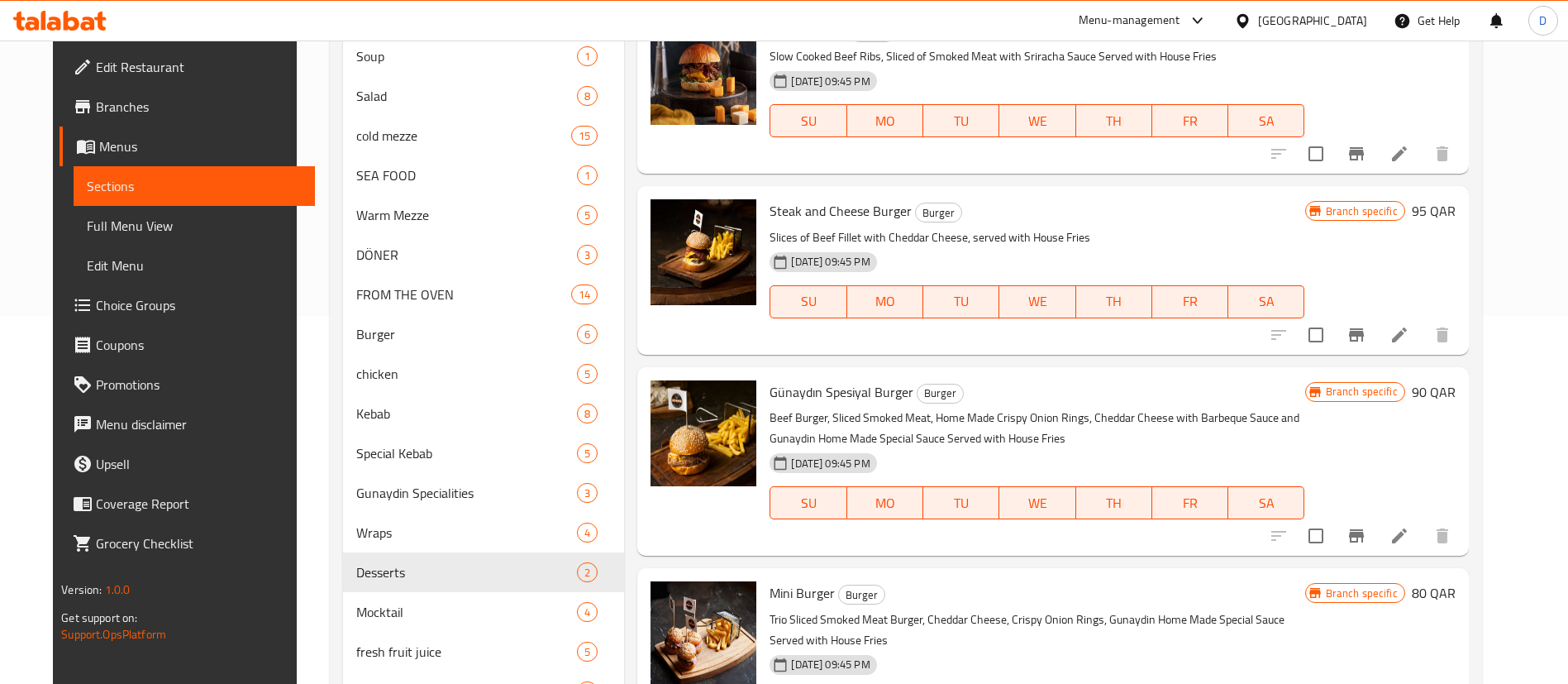
scroll to position [488, 0]
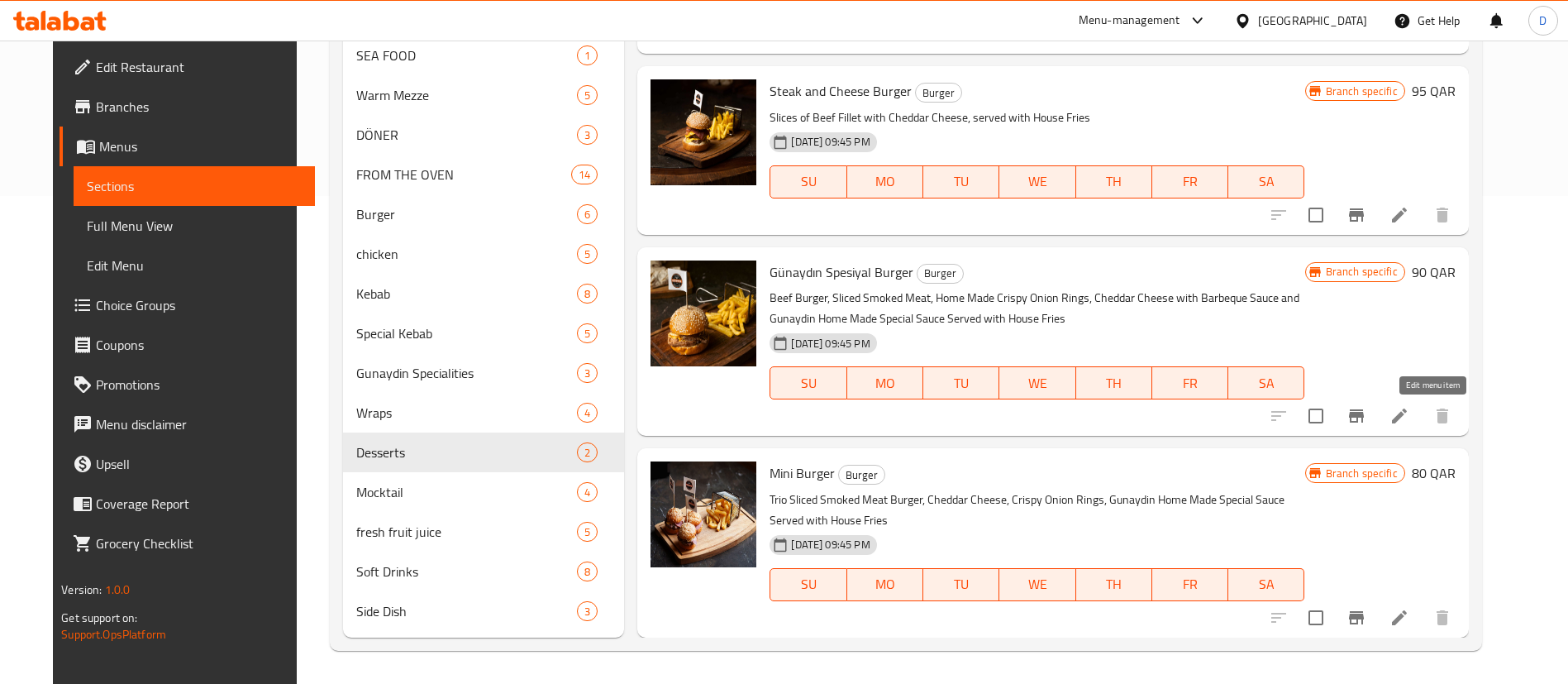
type input "burger"
click at [1407, 420] on icon at bounding box center [1399, 416] width 15 height 15
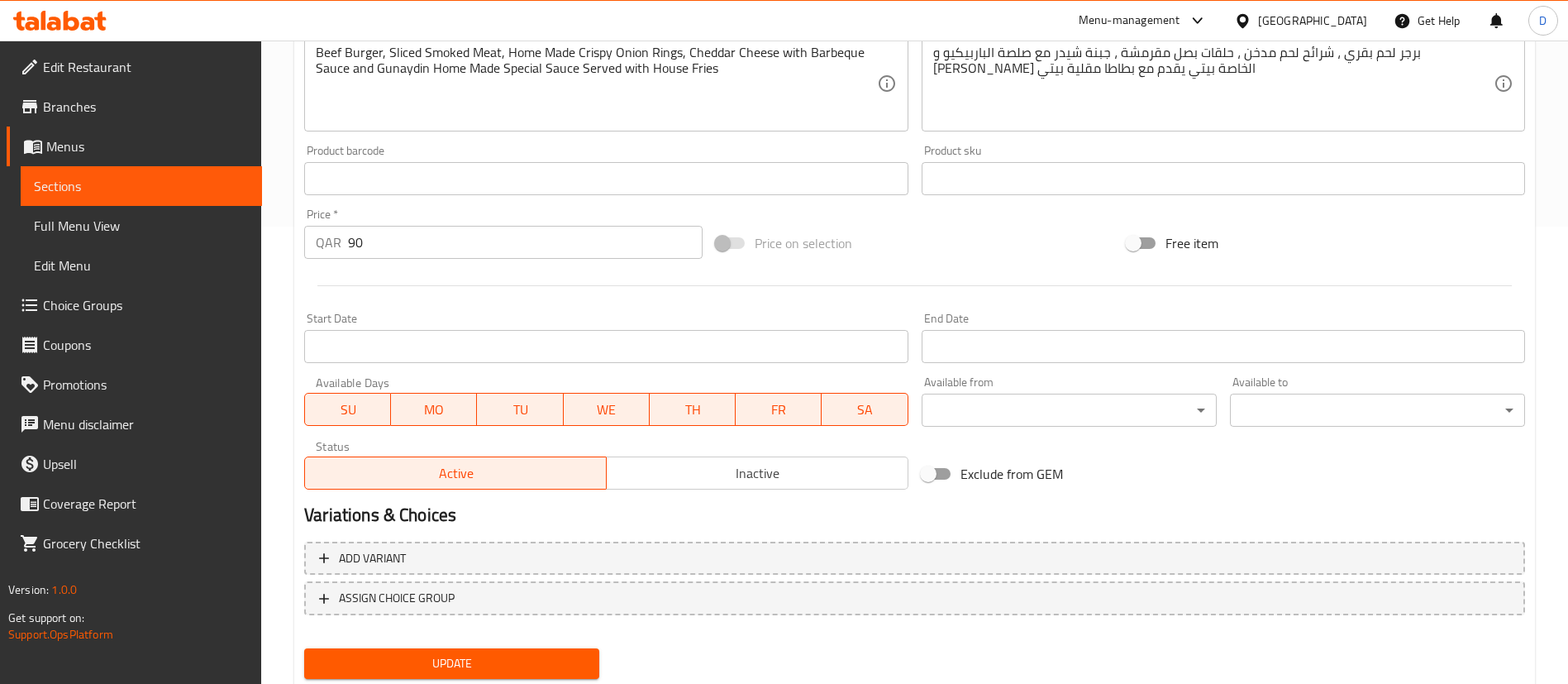
scroll to position [496, 0]
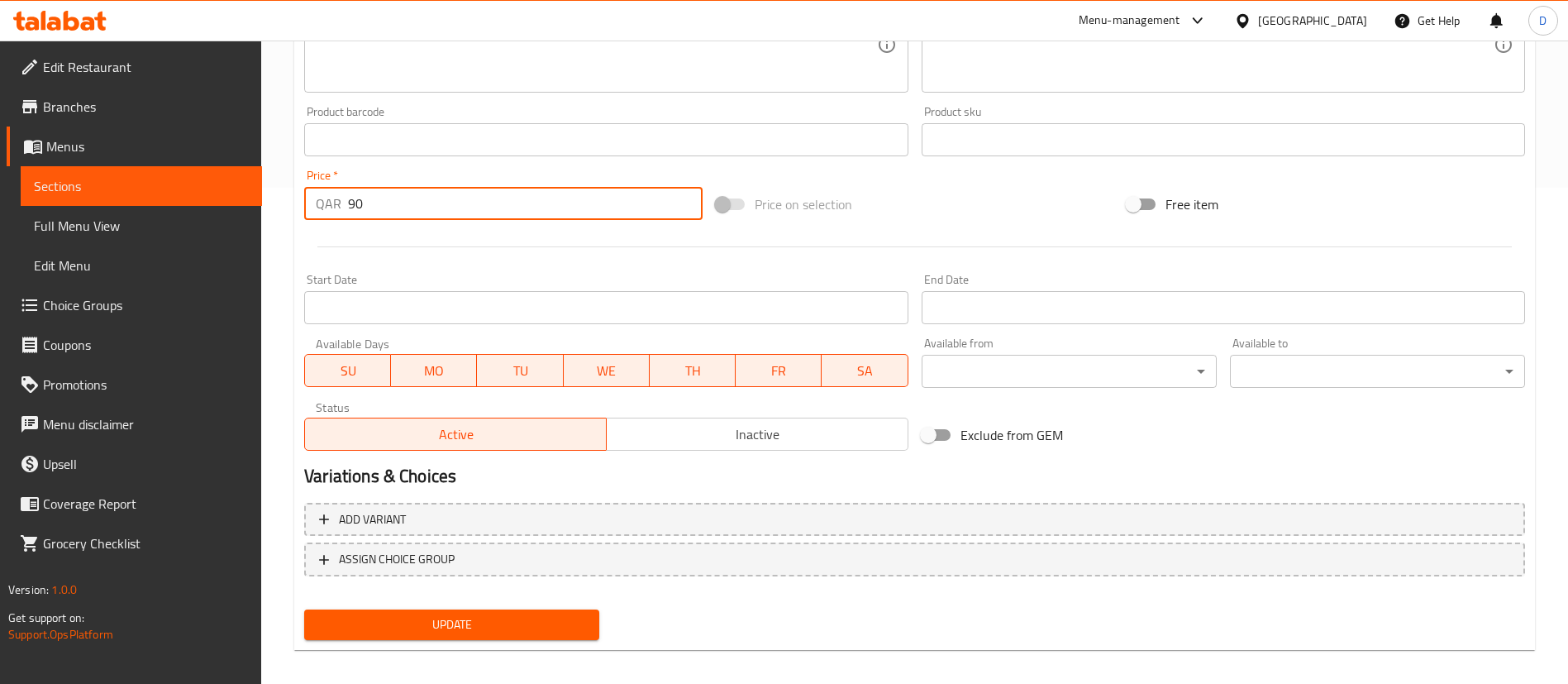
click at [542, 214] on input "90" at bounding box center [525, 204] width 355 height 33
type input "9"
type input "80"
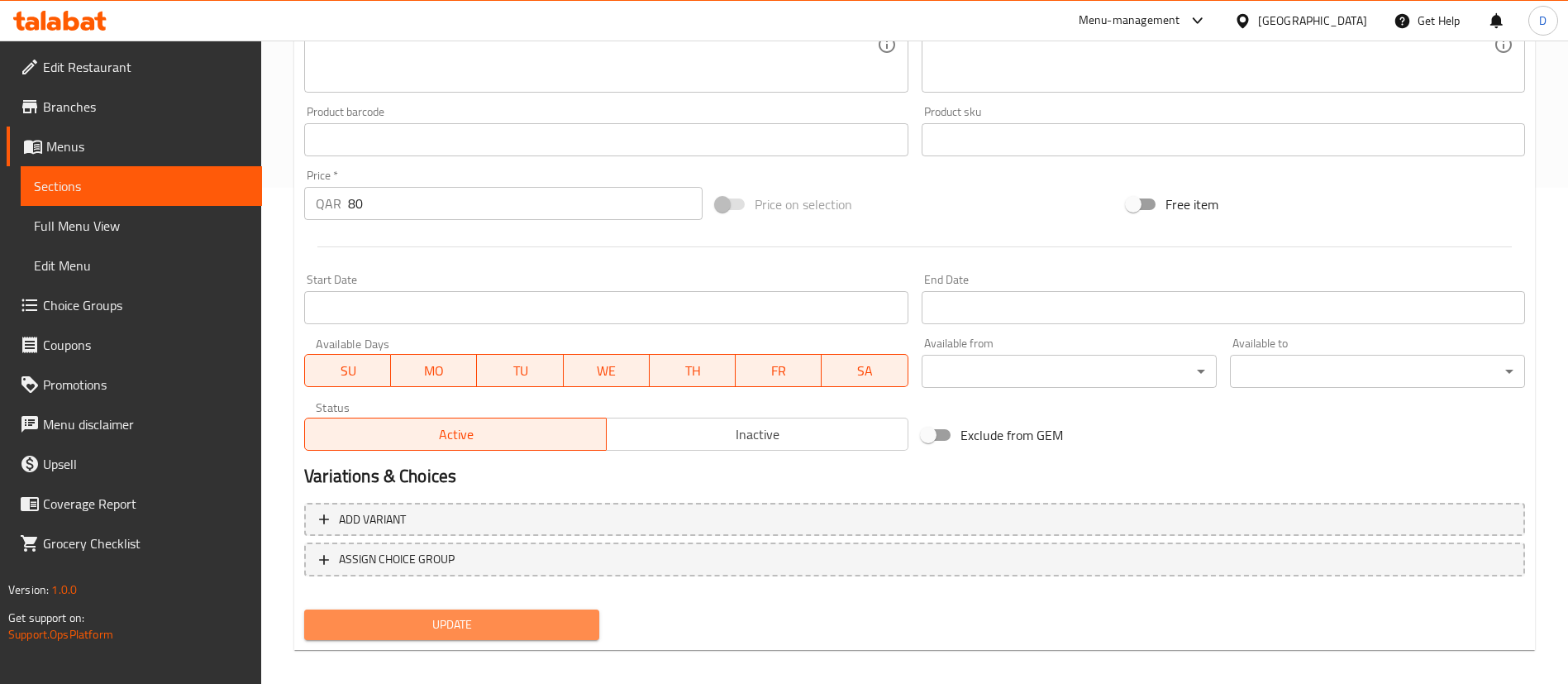
click at [459, 619] on span "Update" at bounding box center [452, 625] width 269 height 20
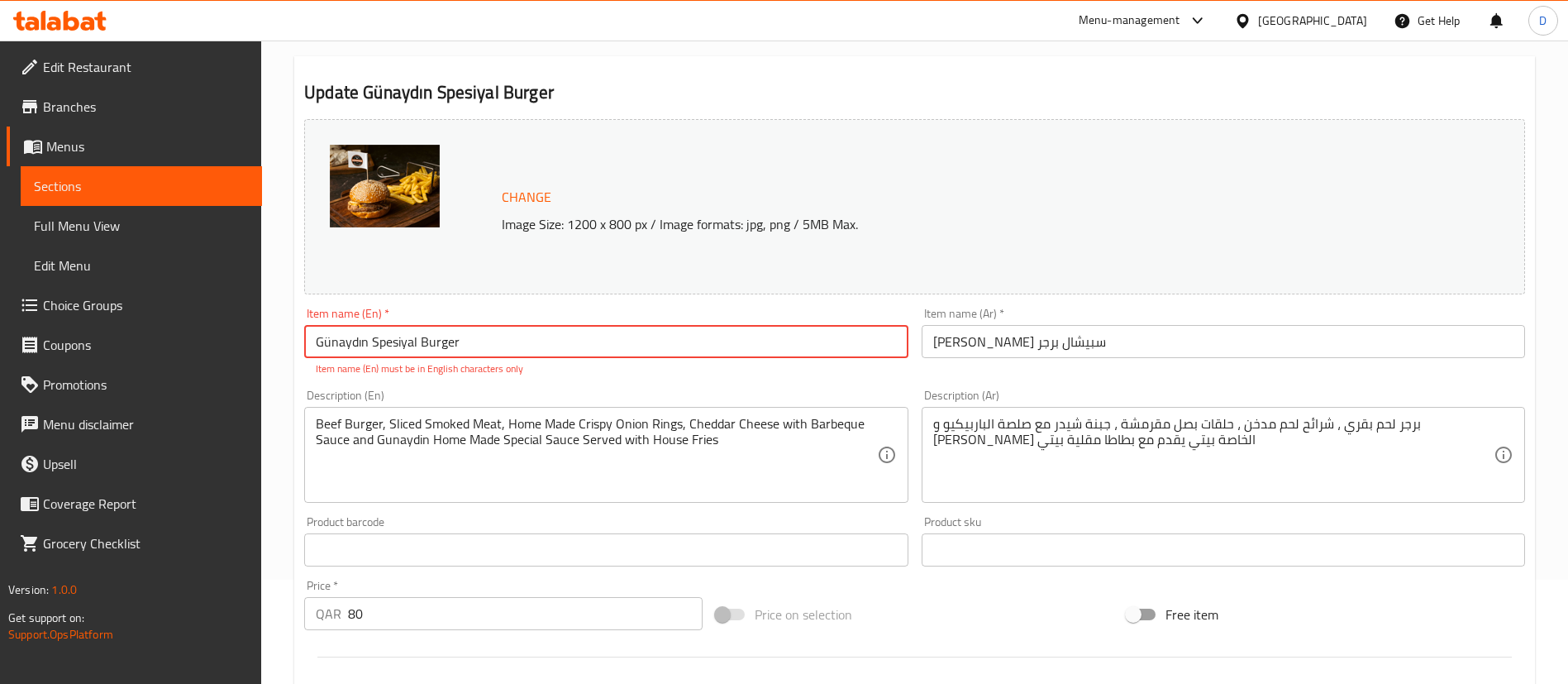
click at [539, 333] on input "Günaydın Spesiyal Burger" at bounding box center [605, 342] width 603 height 33
click at [355, 340] on input "Günaydın Spesiyal Burger" at bounding box center [605, 342] width 603 height 33
click at [387, 342] on input "Günaydın Spesiyal Burger" at bounding box center [605, 342] width 603 height 33
click at [486, 338] on input "Günaydın Spesiyal Burger" at bounding box center [605, 342] width 603 height 33
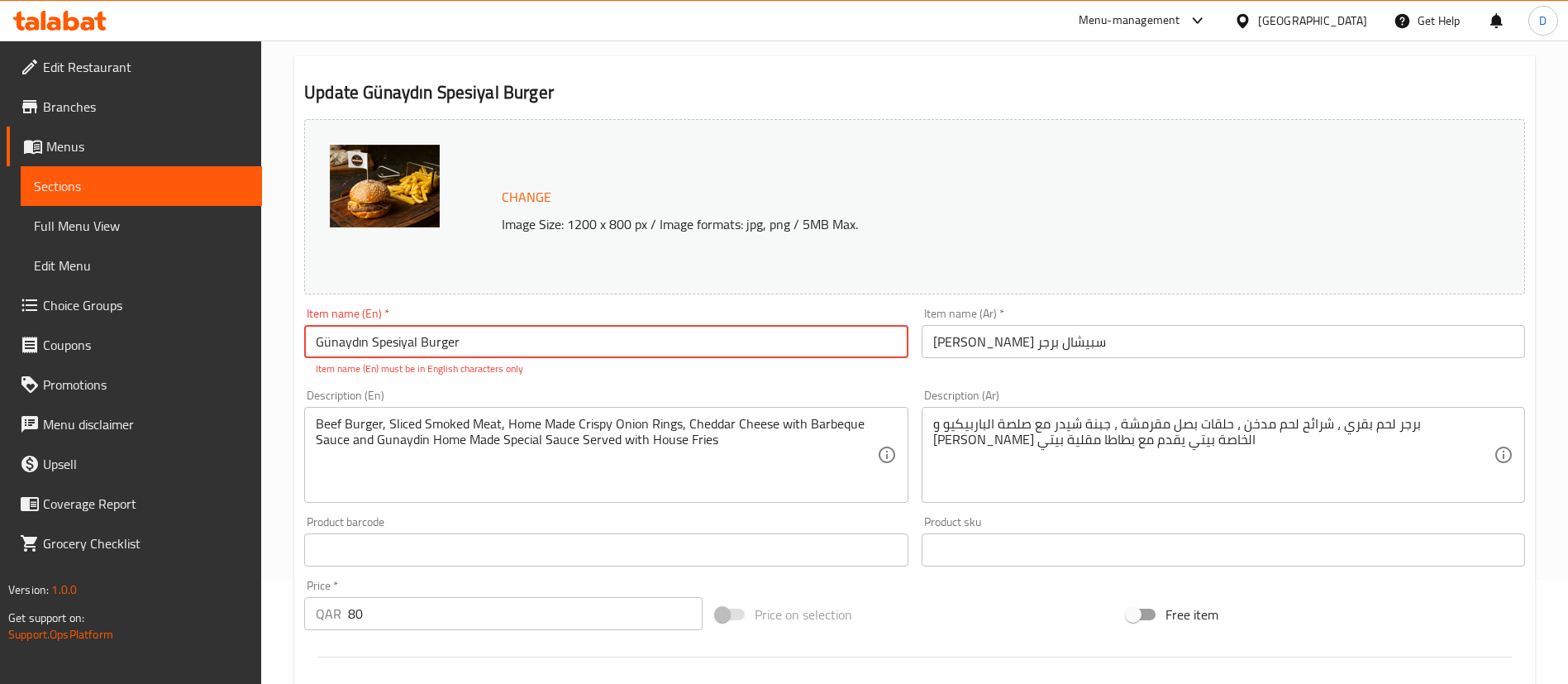
drag, startPoint x: 486, startPoint y: 338, endPoint x: 273, endPoint y: 340, distance: 213.0
click at [273, 340] on div "Home / Restaurants management / Menus / Sections / item / update Burger section…" at bounding box center [915, 522] width 1307 height 1171
click at [495, 350] on input "Günaydın Spesiyal Burger" at bounding box center [605, 342] width 603 height 33
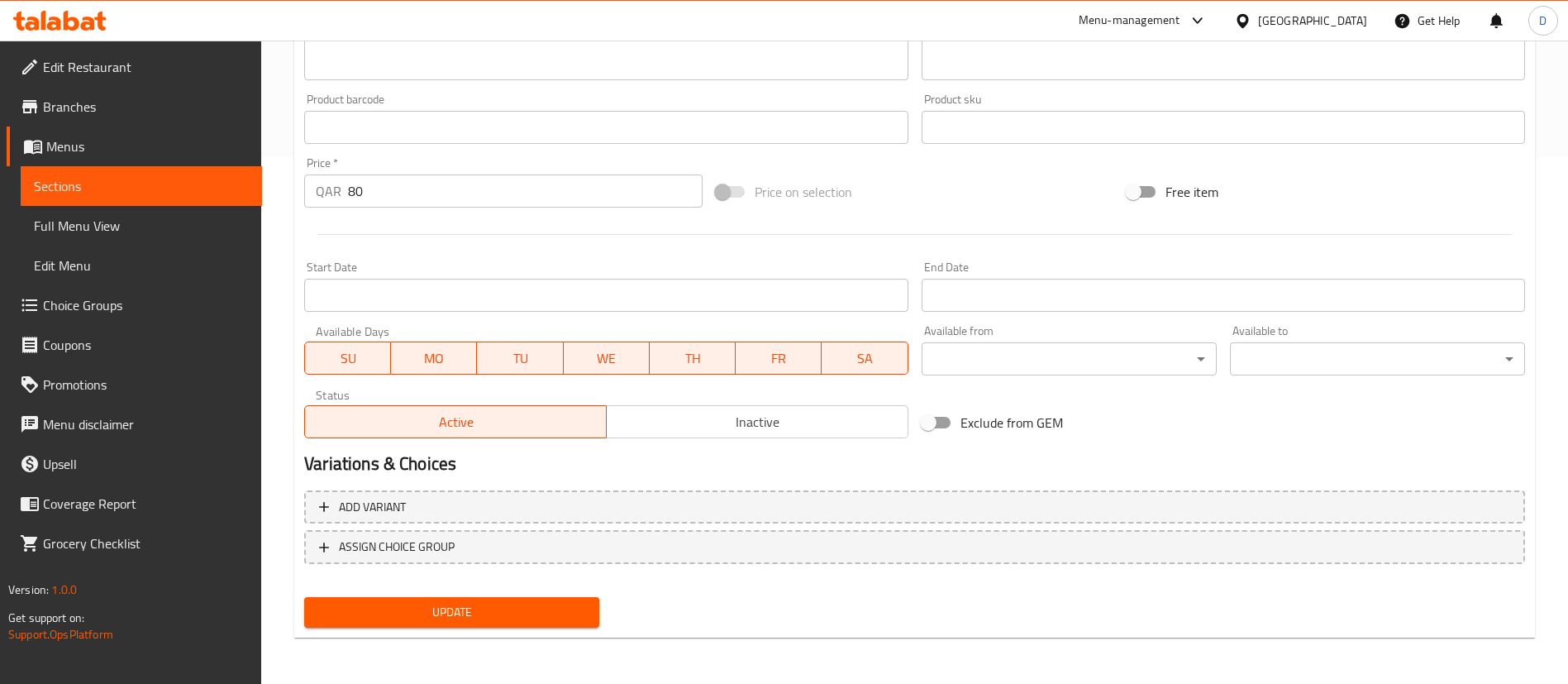
click at [558, 617] on span "Update" at bounding box center [452, 612] width 269 height 20
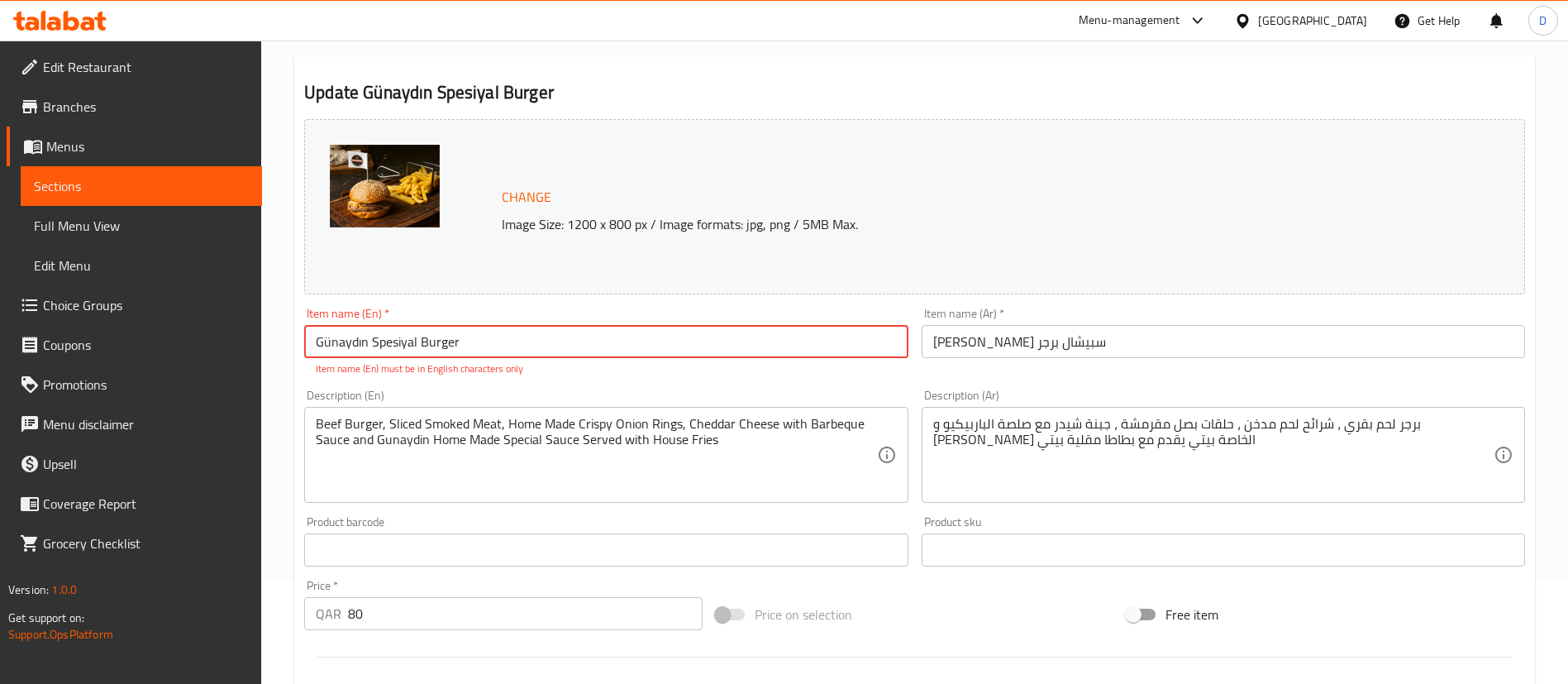
click at [331, 346] on input "Günaydın Spesiyal Burger" at bounding box center [605, 342] width 603 height 33
click at [526, 318] on div "Item name (En)   * Gunaydın Spesiyal Burger Item name (En) * Item name (En) mus…" at bounding box center [605, 342] width 603 height 68
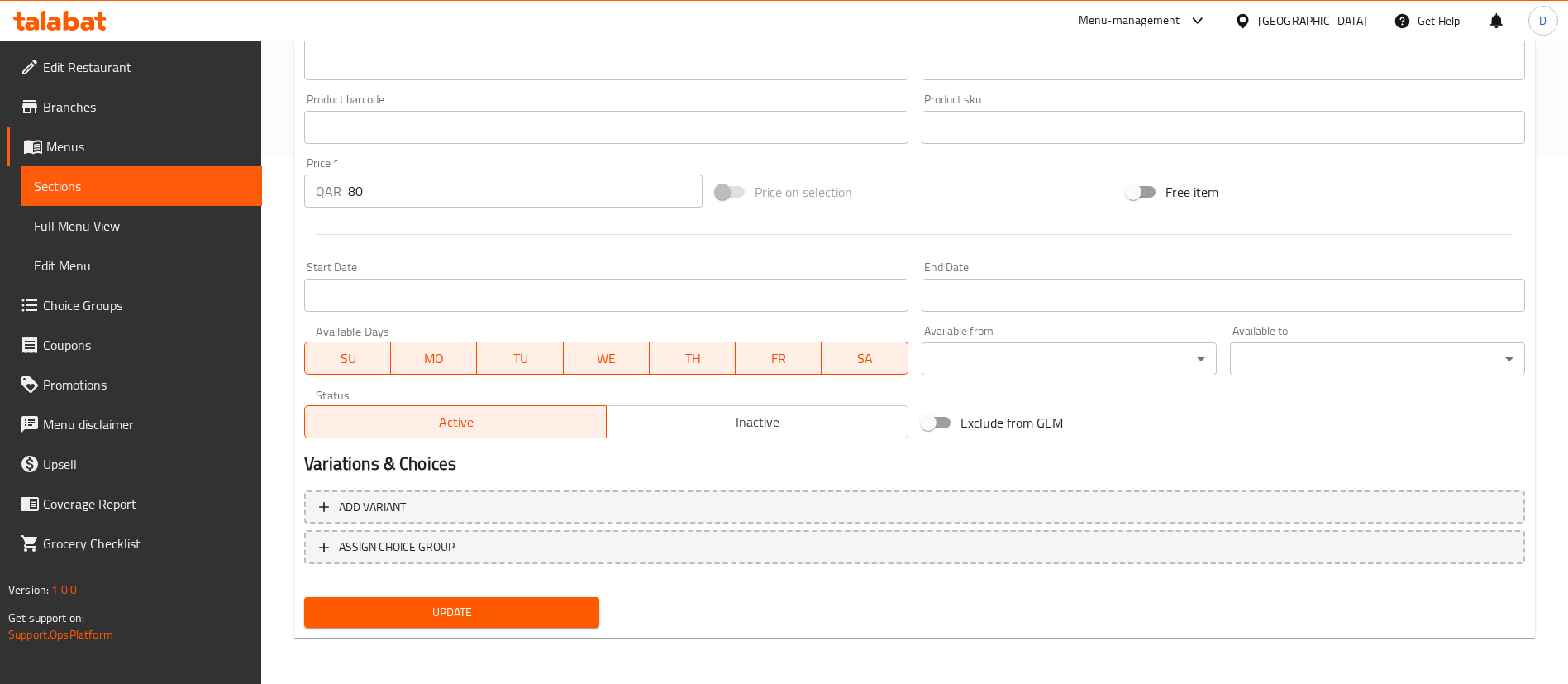
click at [456, 616] on span "Update" at bounding box center [452, 612] width 269 height 20
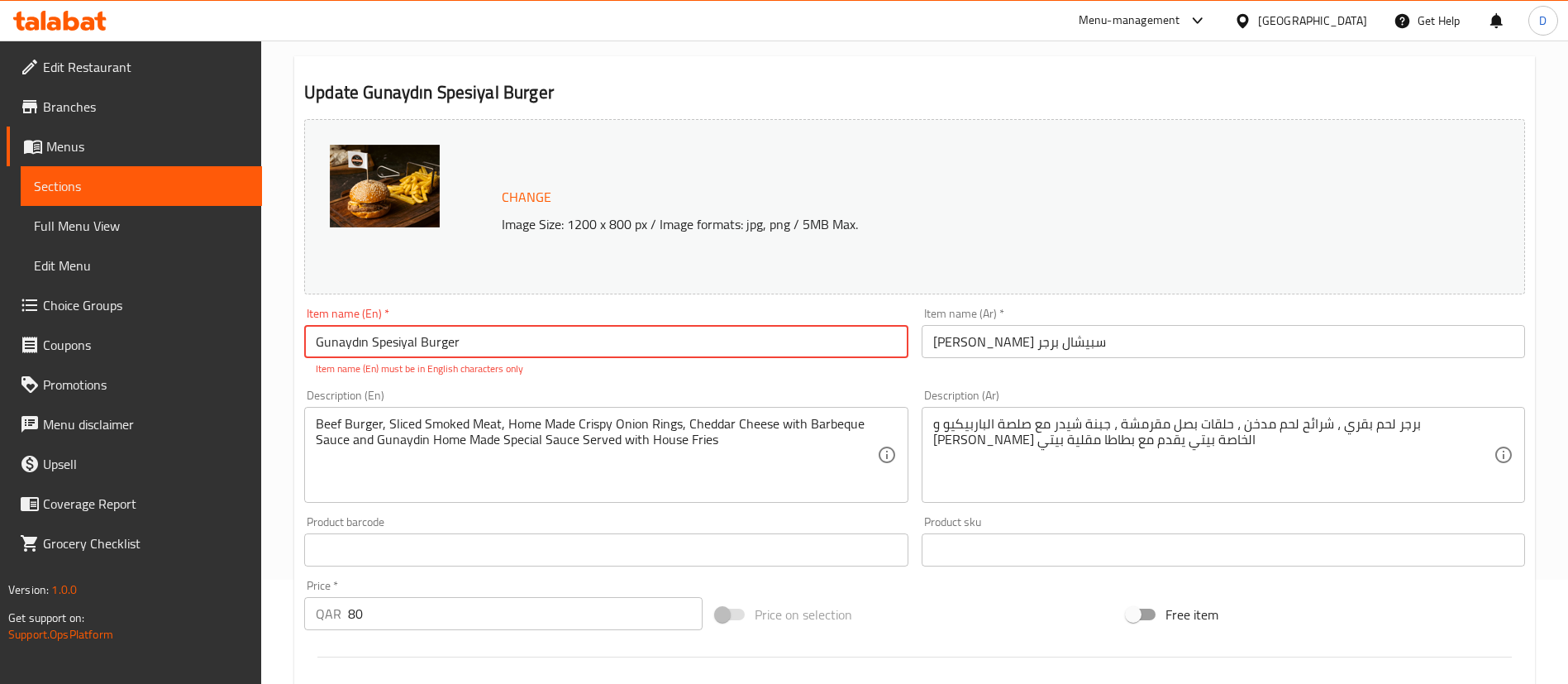
click at [535, 343] on input "Gunaydın Spesiyal Burger" at bounding box center [605, 342] width 603 height 33
click at [386, 342] on input "Gunaydın Spesiyal Burger" at bounding box center [605, 342] width 603 height 33
drag, startPoint x: 409, startPoint y: 342, endPoint x: 370, endPoint y: 335, distance: 39.6
click at [370, 335] on input "Gunaydın Spesiyal Burger" at bounding box center [605, 342] width 603 height 33
click at [557, 342] on input "Gunaydın Spesiyal Burger" at bounding box center [605, 342] width 603 height 33
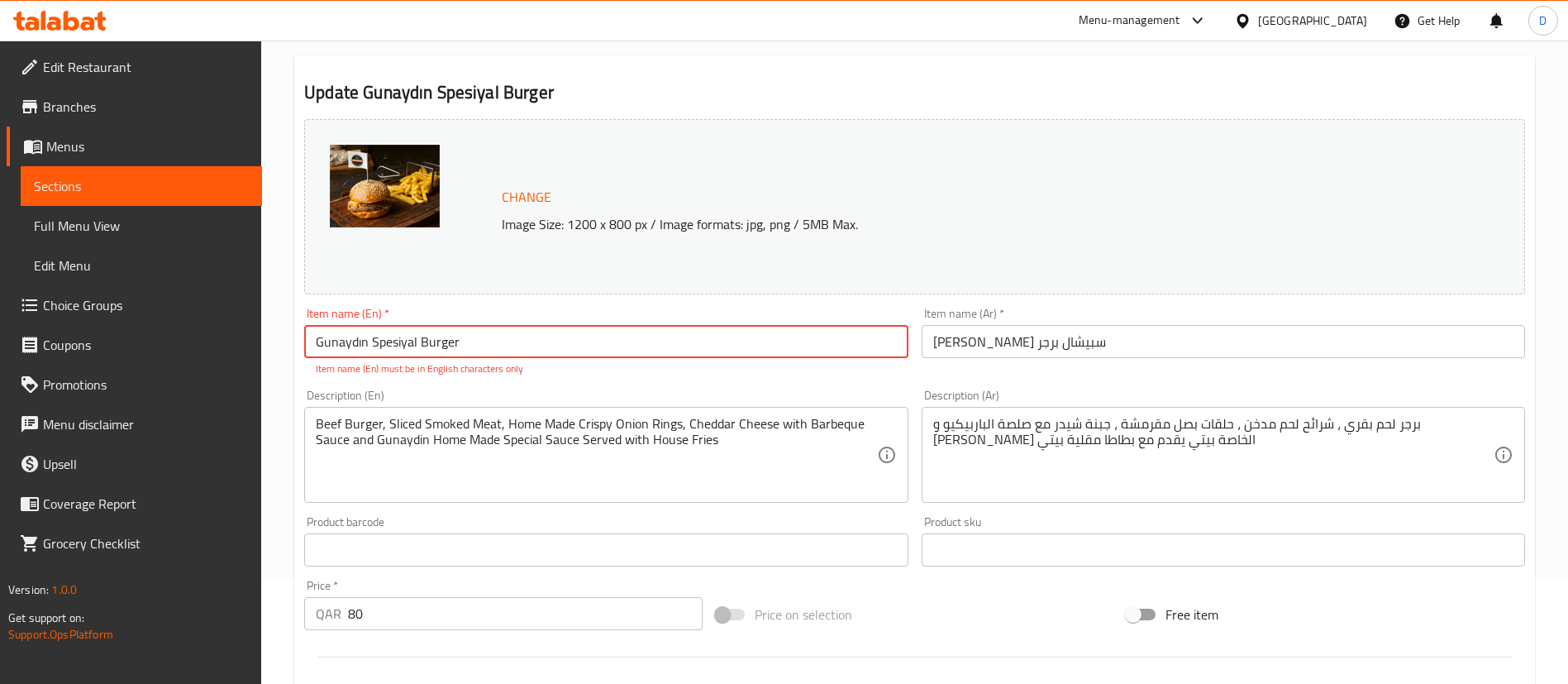
click at [355, 338] on input "Gunaydın Spesiyal Burger" at bounding box center [605, 342] width 603 height 33
drag, startPoint x: 370, startPoint y: 345, endPoint x: 306, endPoint y: 345, distance: 64.0
click at [306, 345] on input "Gunaydın Spesiyal Burger" at bounding box center [605, 342] width 603 height 33
click at [392, 344] on input "Gunaydın Spesiyal Burger" at bounding box center [605, 342] width 603 height 33
click at [458, 344] on input "Gunaydın Spesiyal Burger" at bounding box center [605, 342] width 603 height 33
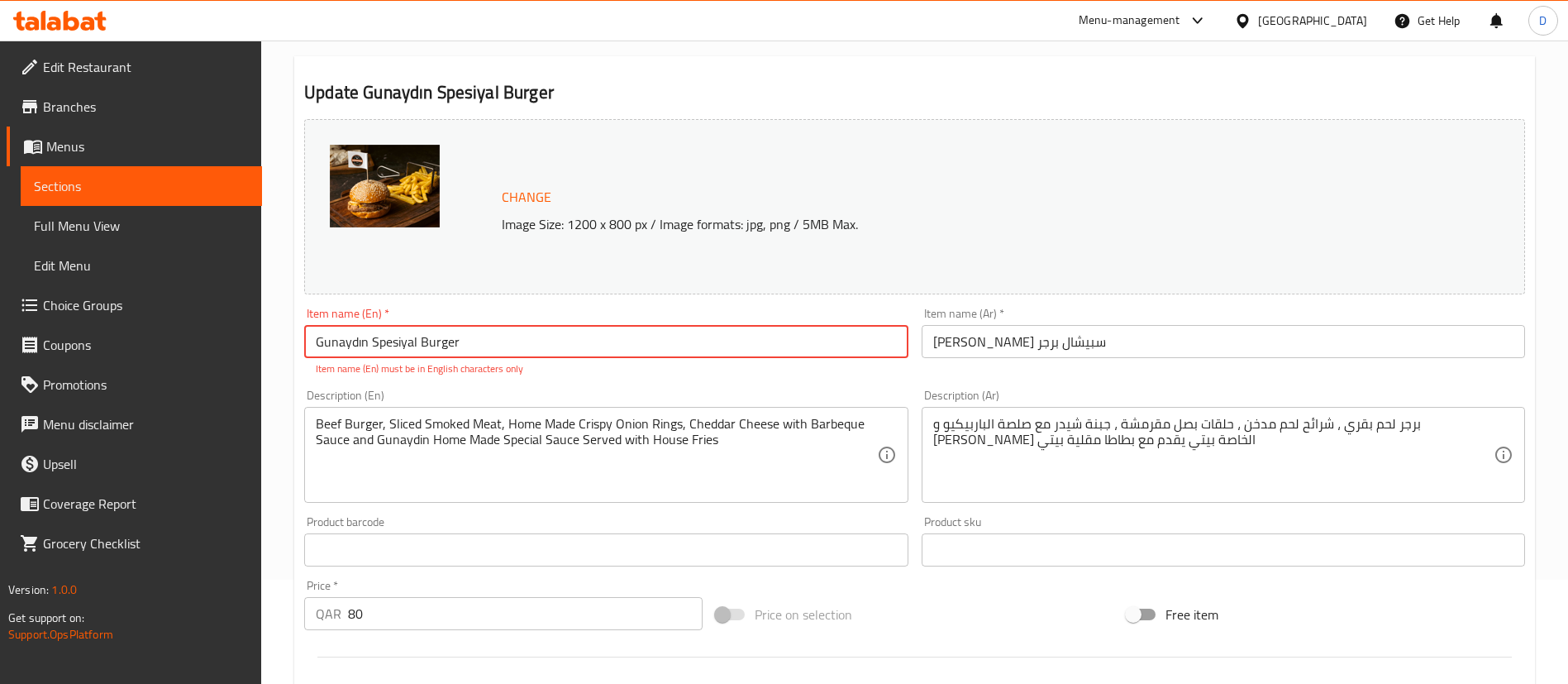
drag, startPoint x: 354, startPoint y: 343, endPoint x: 344, endPoint y: 344, distance: 10.0
click at [344, 344] on input "Gunaydın Spesiyal Burger" at bounding box center [605, 342] width 603 height 33
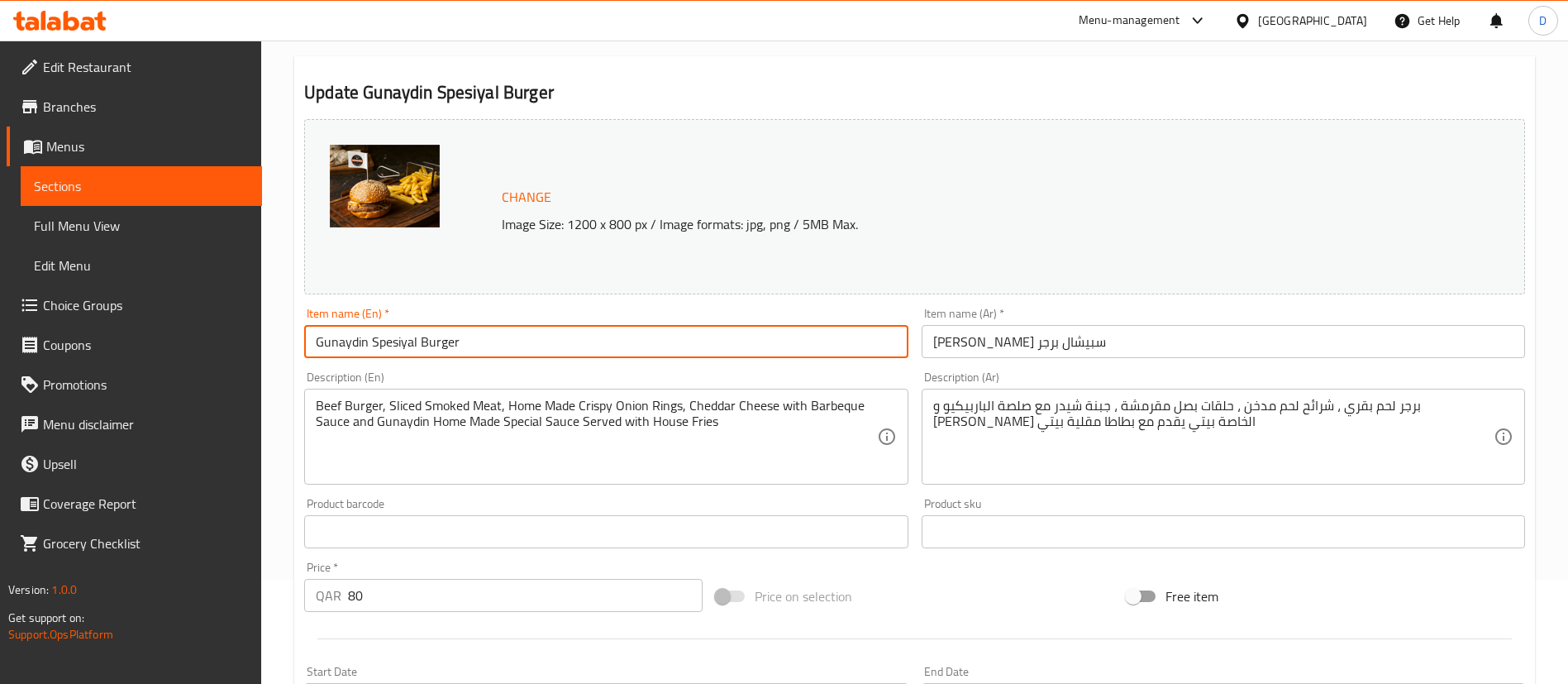
type input "Gunaydin Spesiyal Burger"
click at [514, 320] on div "Item name (En)   * Gunaydin Spesiyal Burger Item name (En) *" at bounding box center [605, 333] width 603 height 51
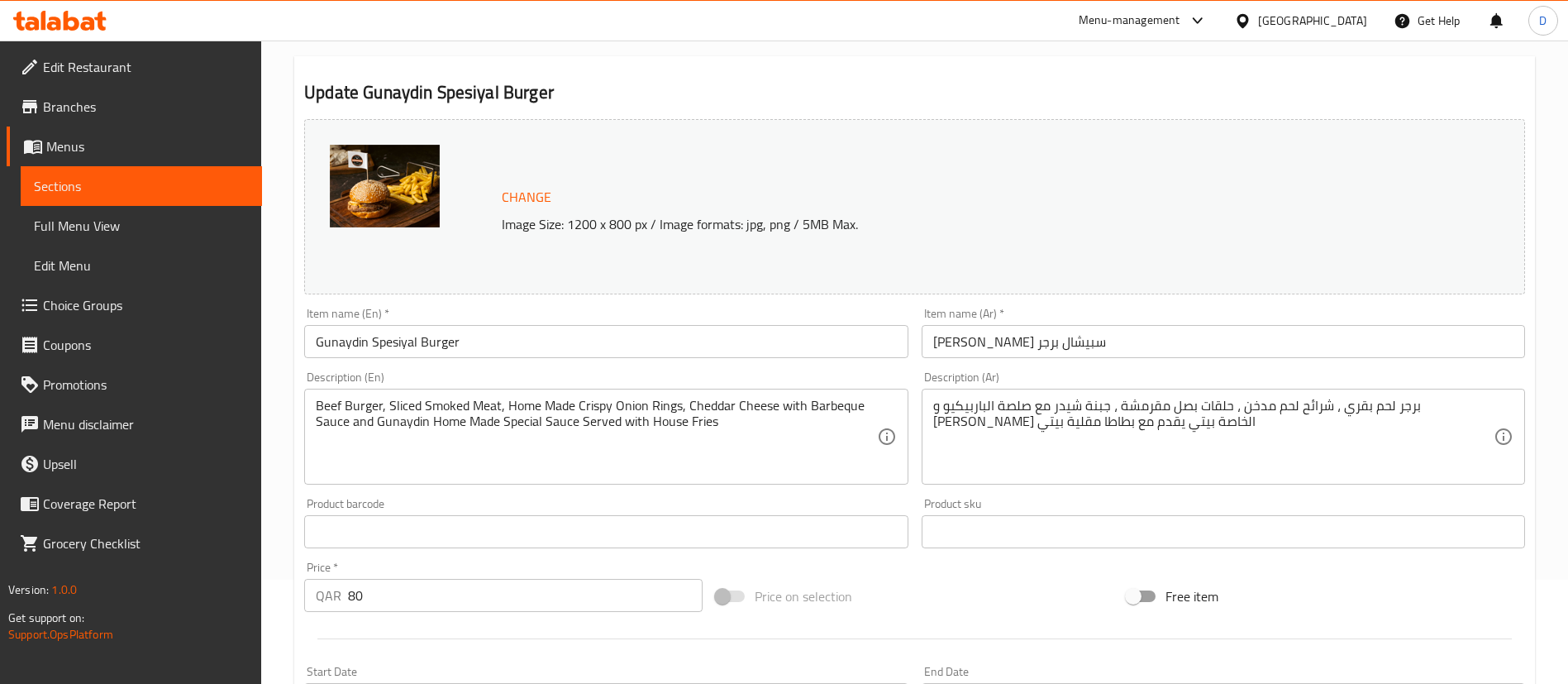
click at [509, 336] on input "Gunaydin Spesiyal Burger" at bounding box center [605, 342] width 603 height 33
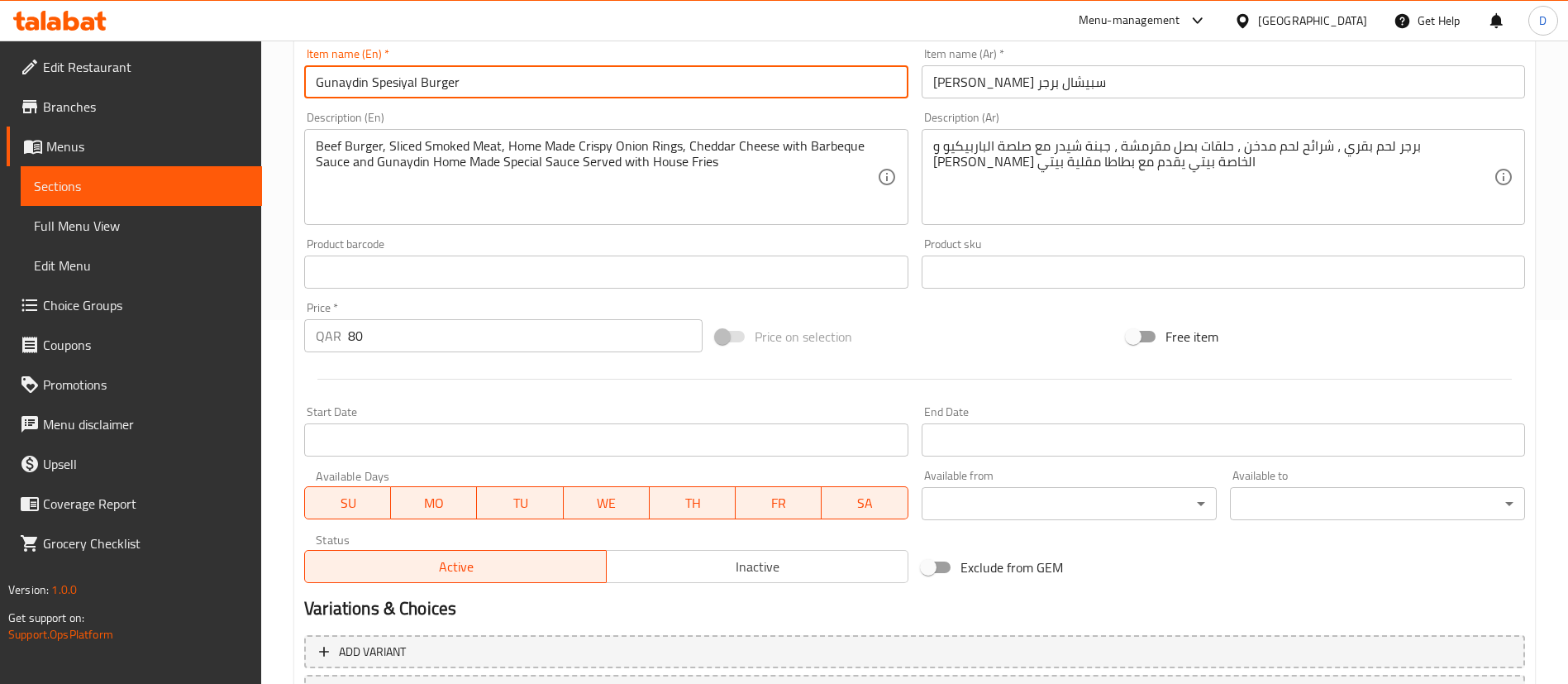
scroll to position [509, 0]
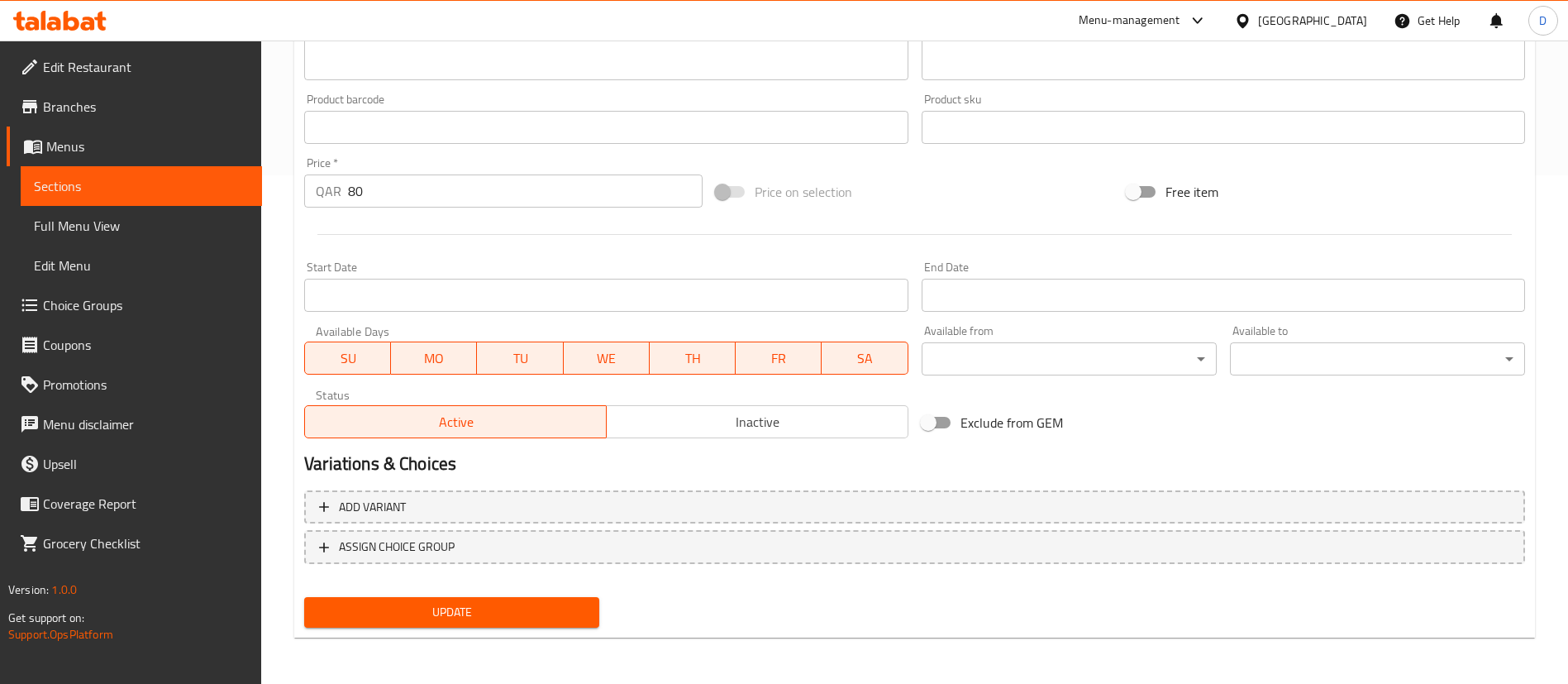
click at [511, 610] on span "Update" at bounding box center [452, 612] width 269 height 20
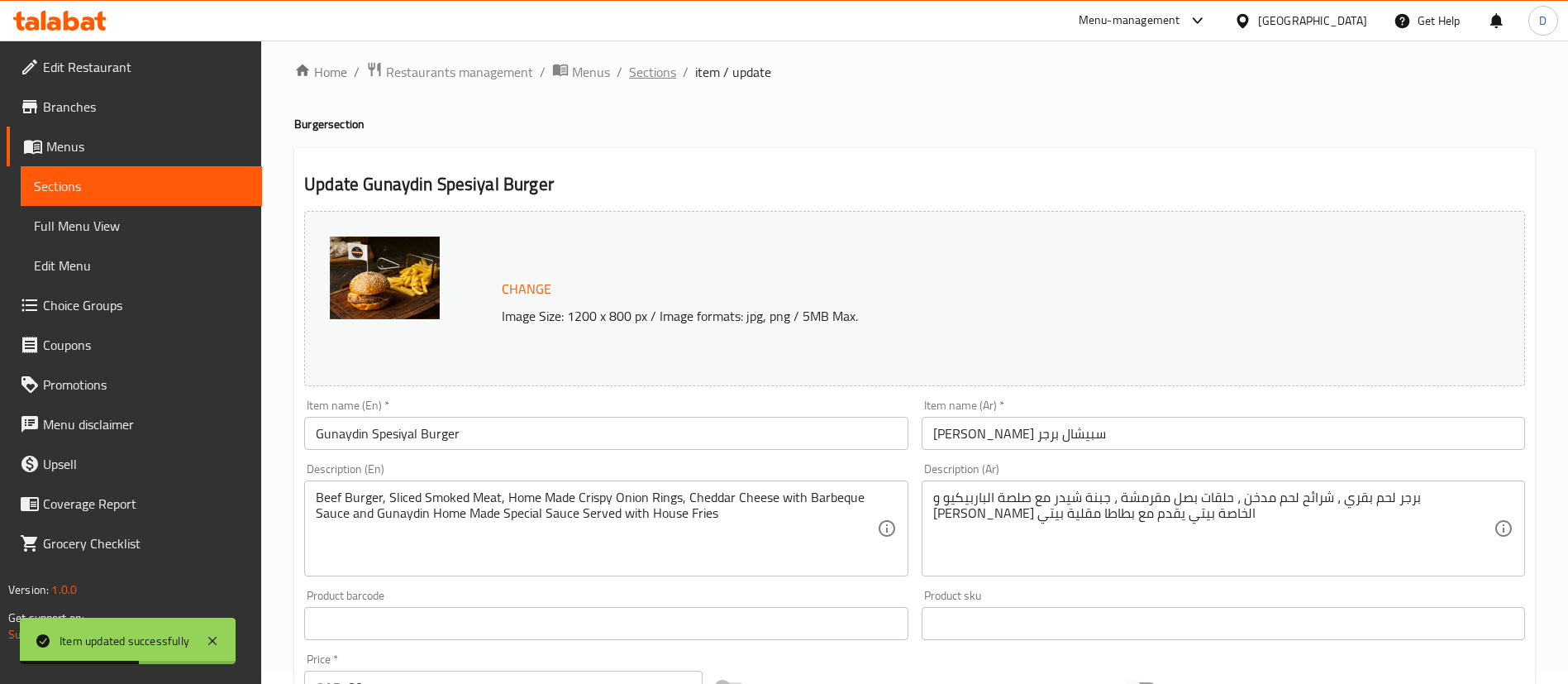
click at [657, 76] on span "Sections" at bounding box center [652, 72] width 47 height 20
